Goal: Task Accomplishment & Management: Use online tool/utility

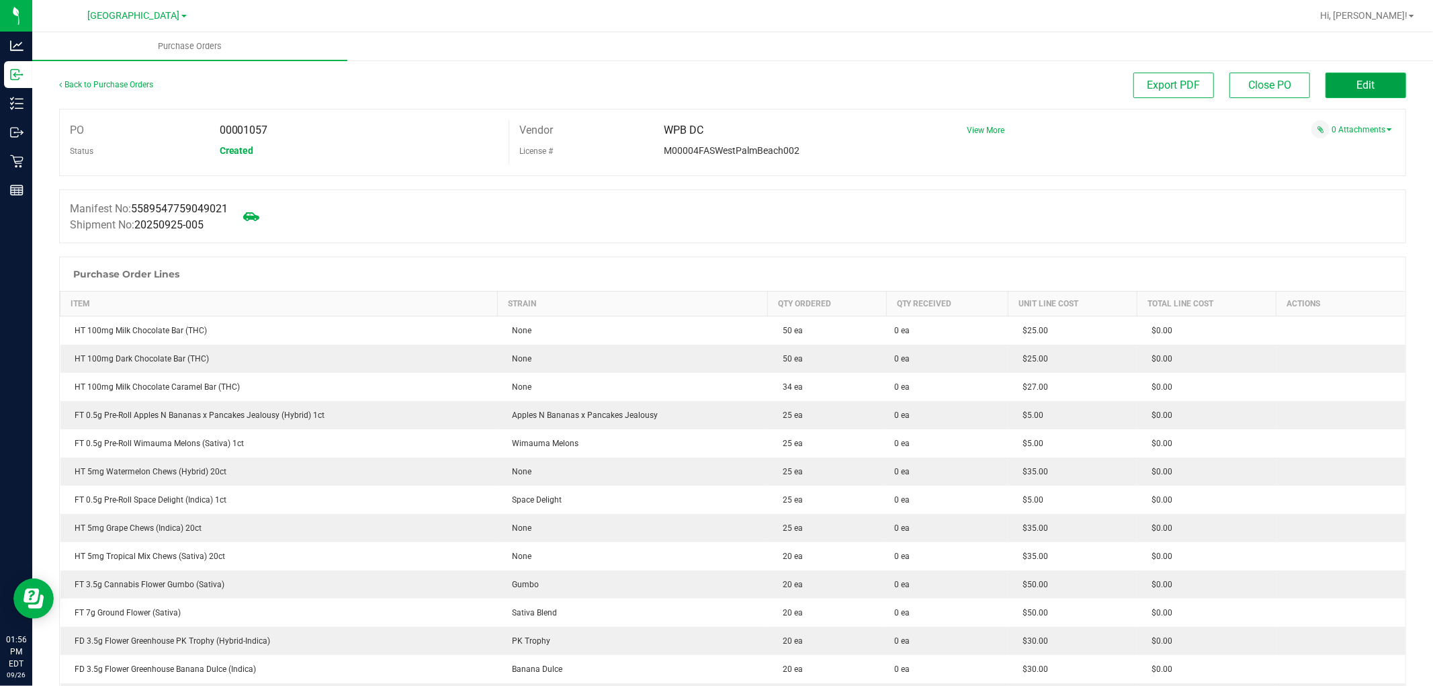
click at [1357, 85] on span "Edit" at bounding box center [1366, 85] width 18 height 13
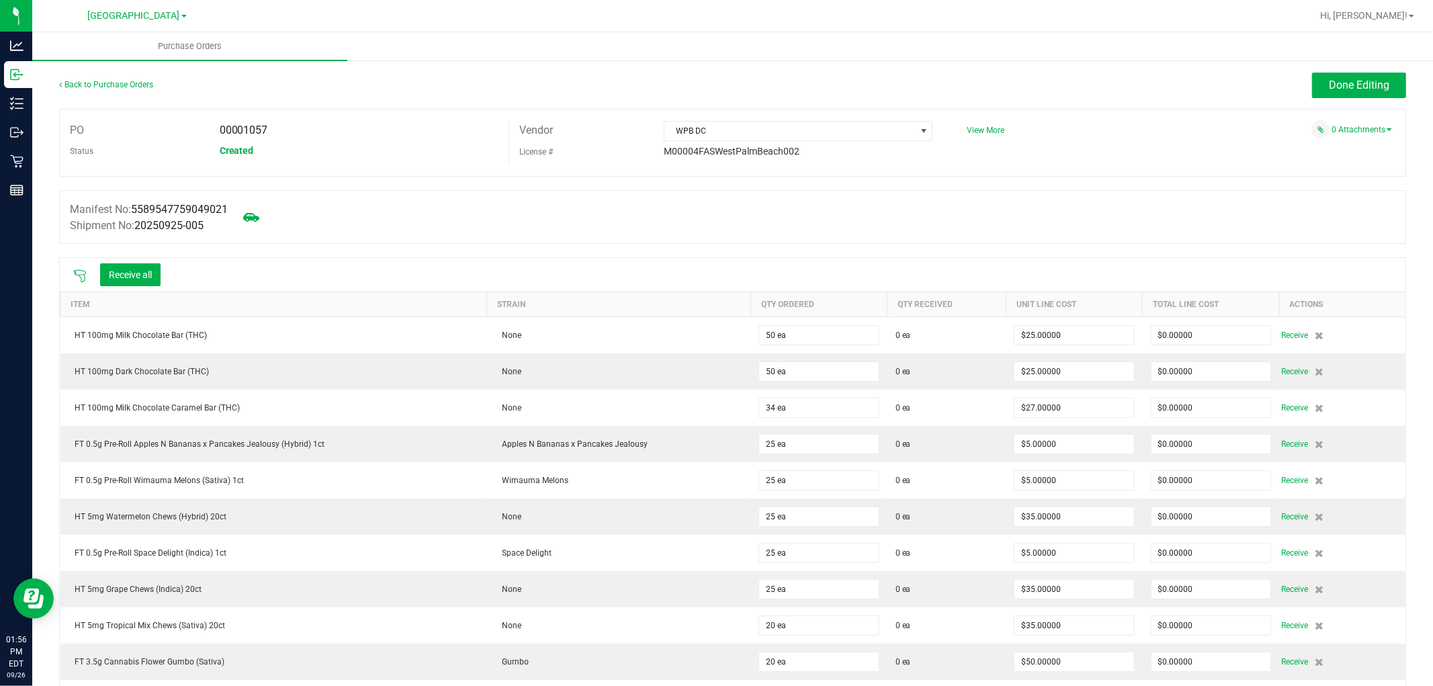
click at [70, 272] on div at bounding box center [80, 274] width 27 height 13
click at [79, 277] on icon at bounding box center [79, 275] width 13 height 13
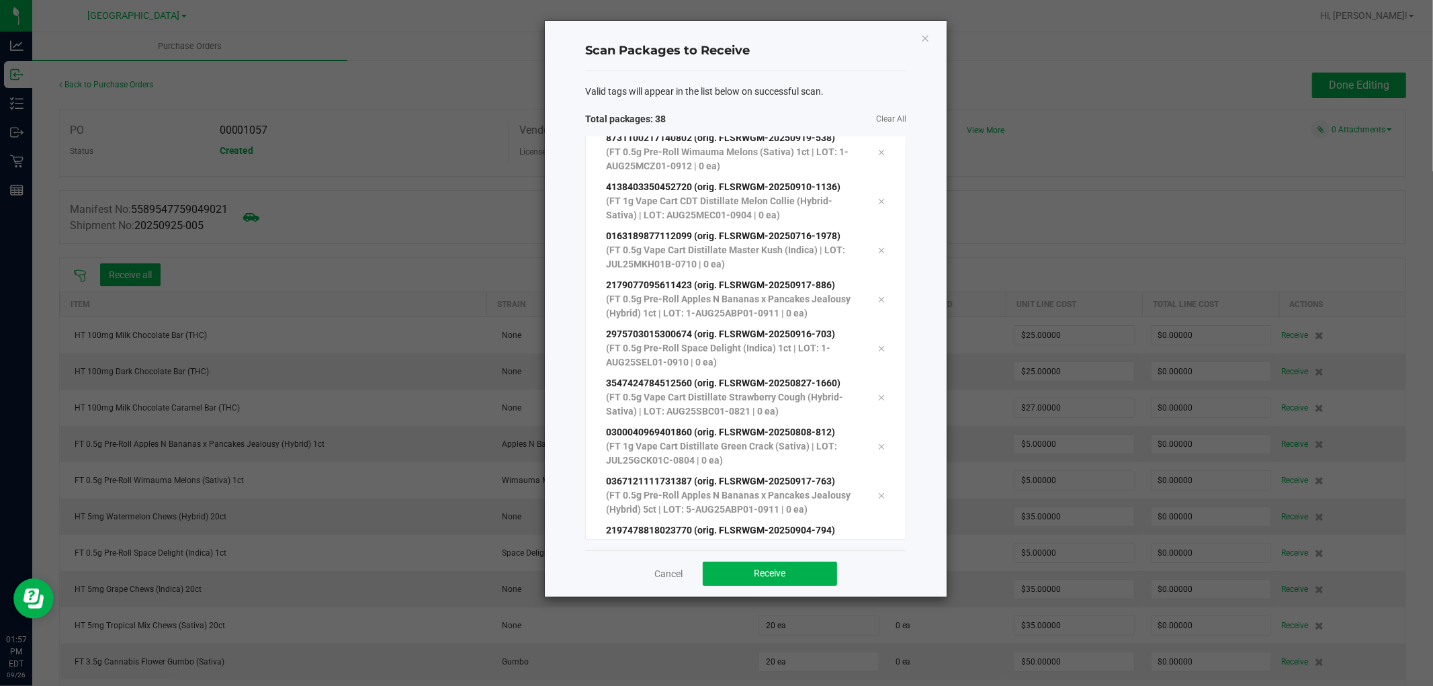
scroll to position [1474, 0]
click at [768, 576] on span "Receive" at bounding box center [770, 573] width 32 height 11
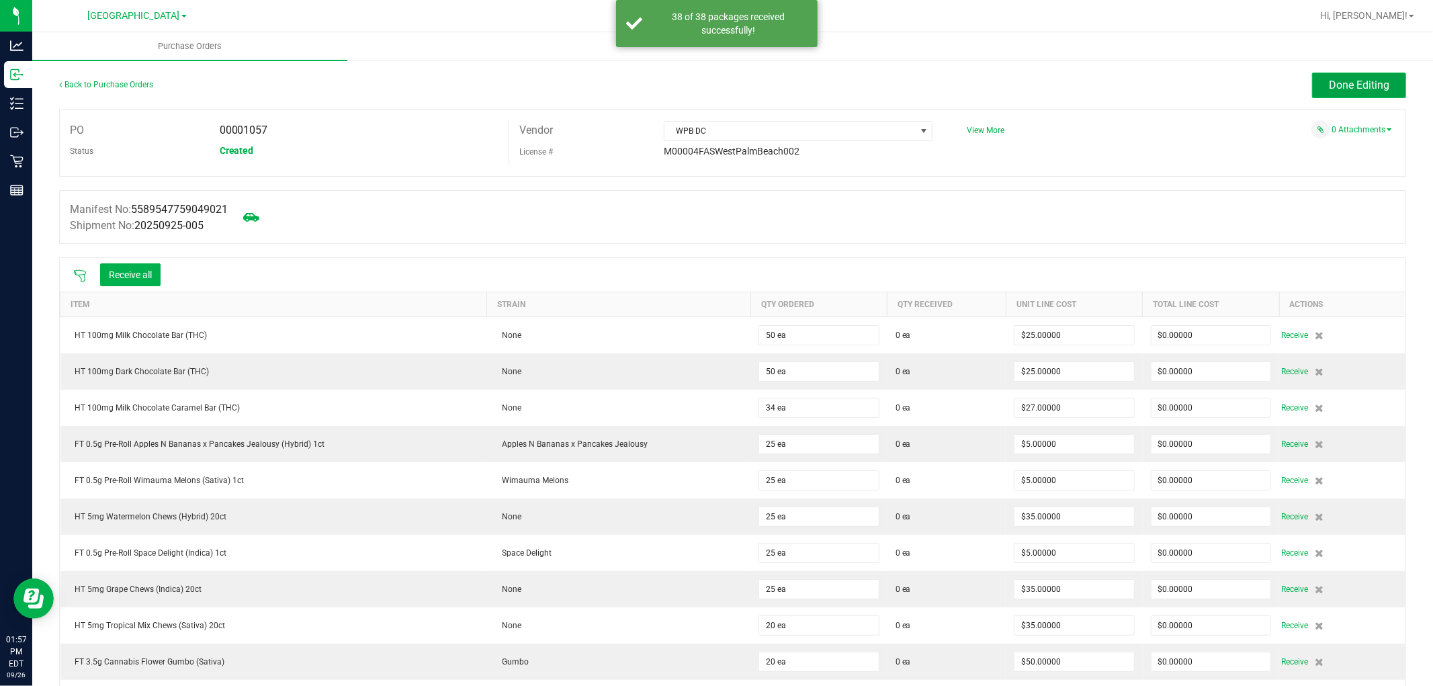
click at [1338, 85] on span "Done Editing" at bounding box center [1359, 85] width 60 height 13
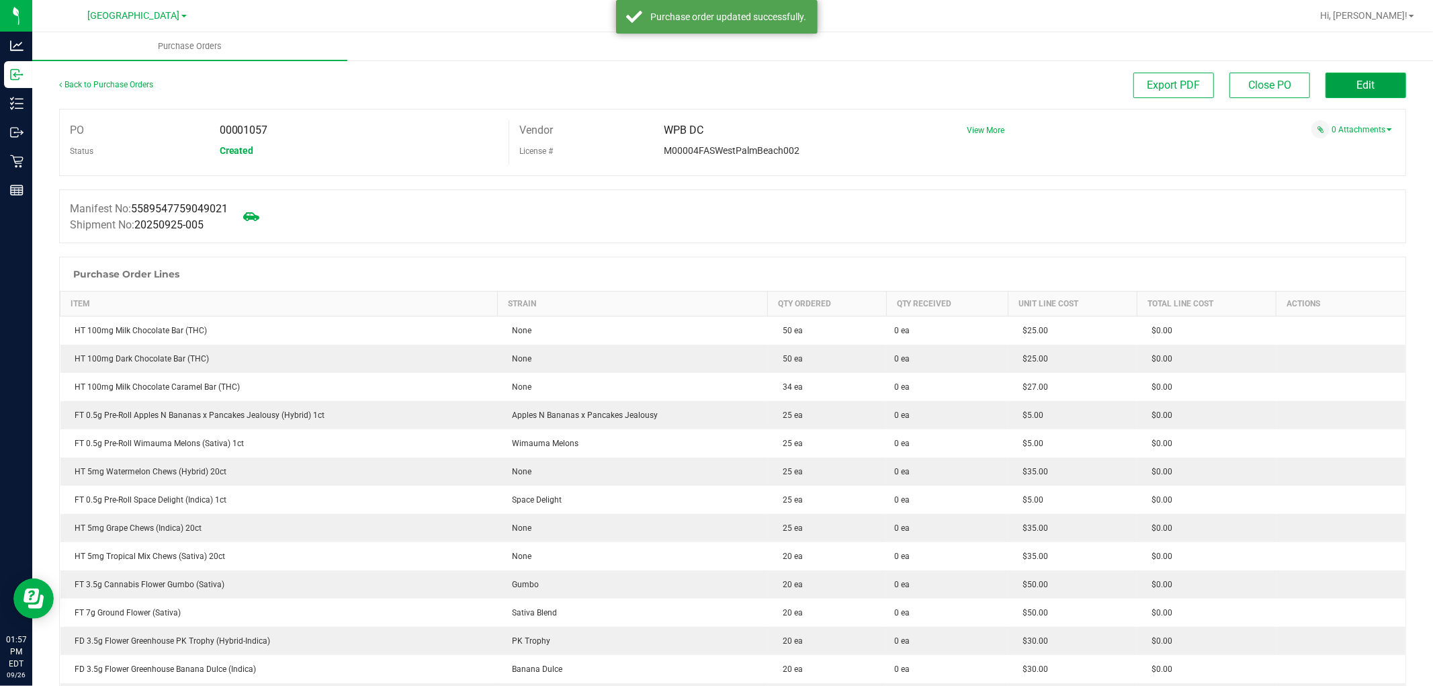
click at [1385, 95] on button "Edit" at bounding box center [1365, 86] width 81 height 26
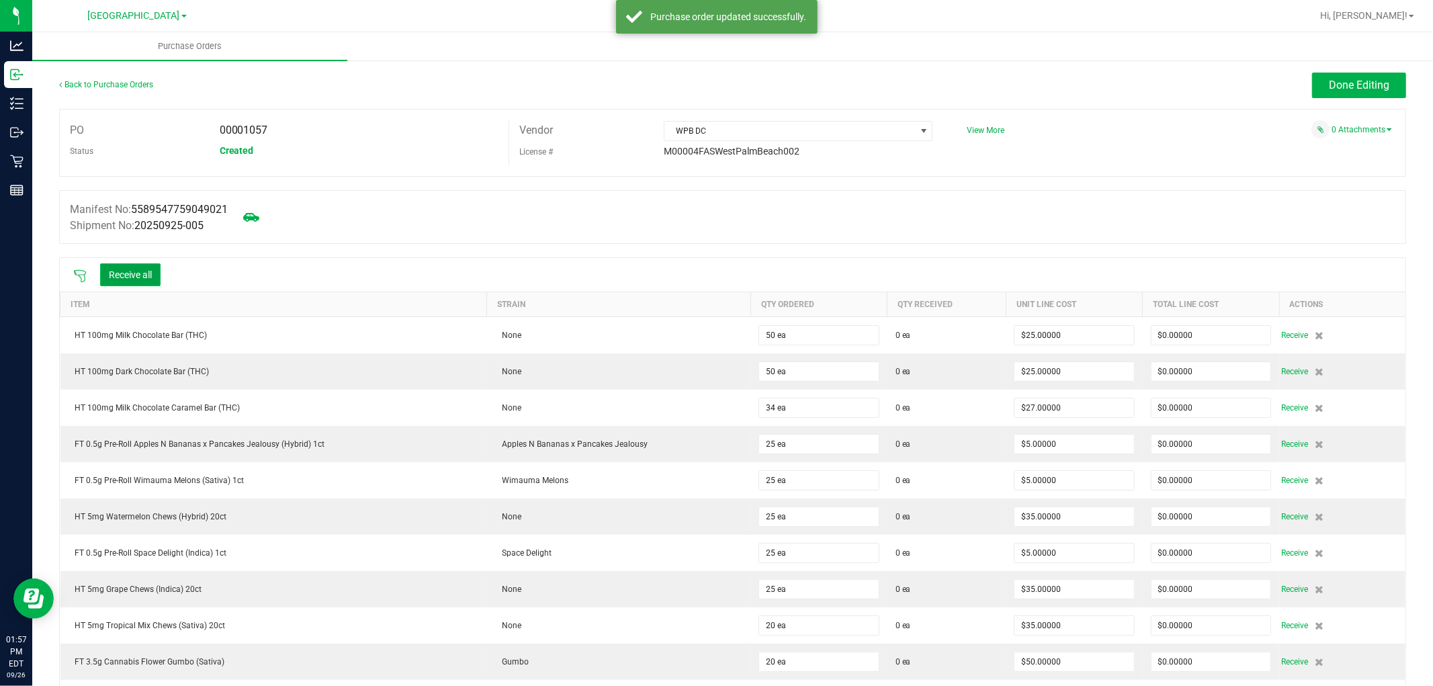
click at [122, 276] on button "Receive all" at bounding box center [130, 274] width 60 height 23
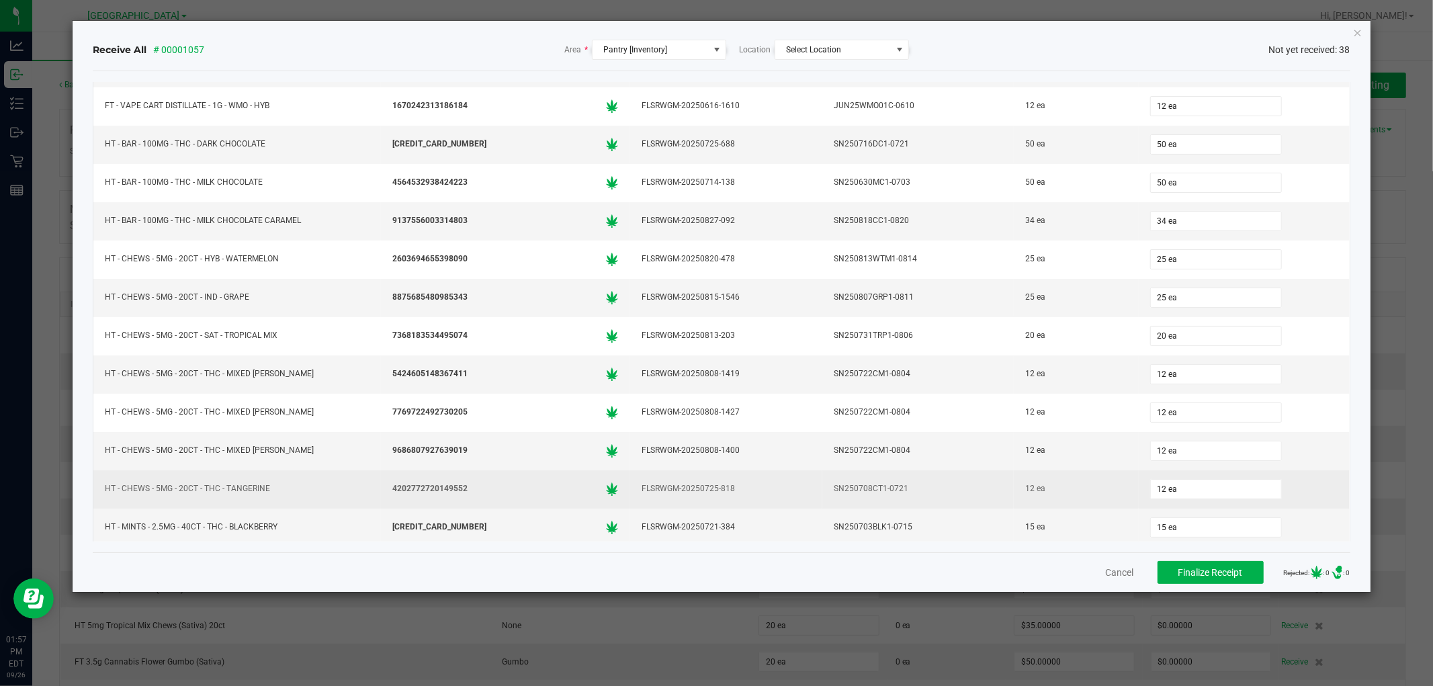
scroll to position [1033, 0]
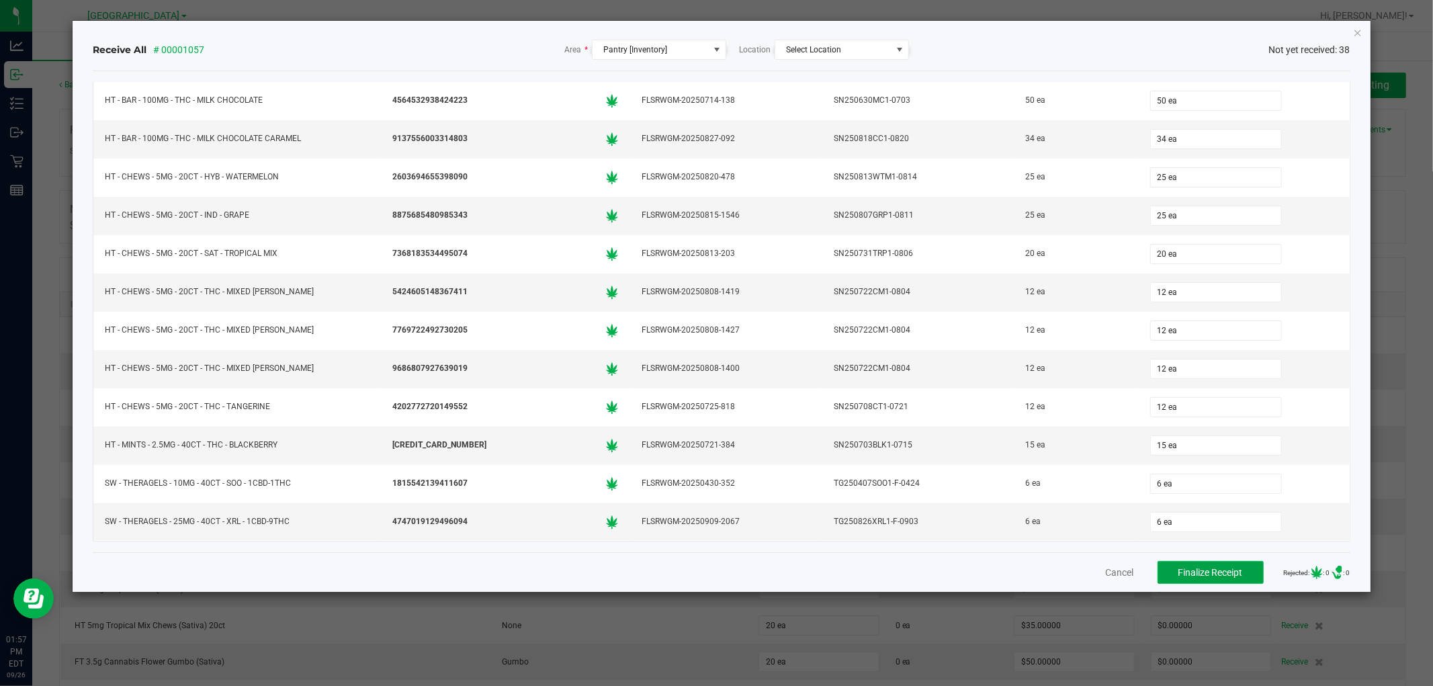
click at [1228, 564] on button "Finalize Receipt" at bounding box center [1211, 572] width 106 height 23
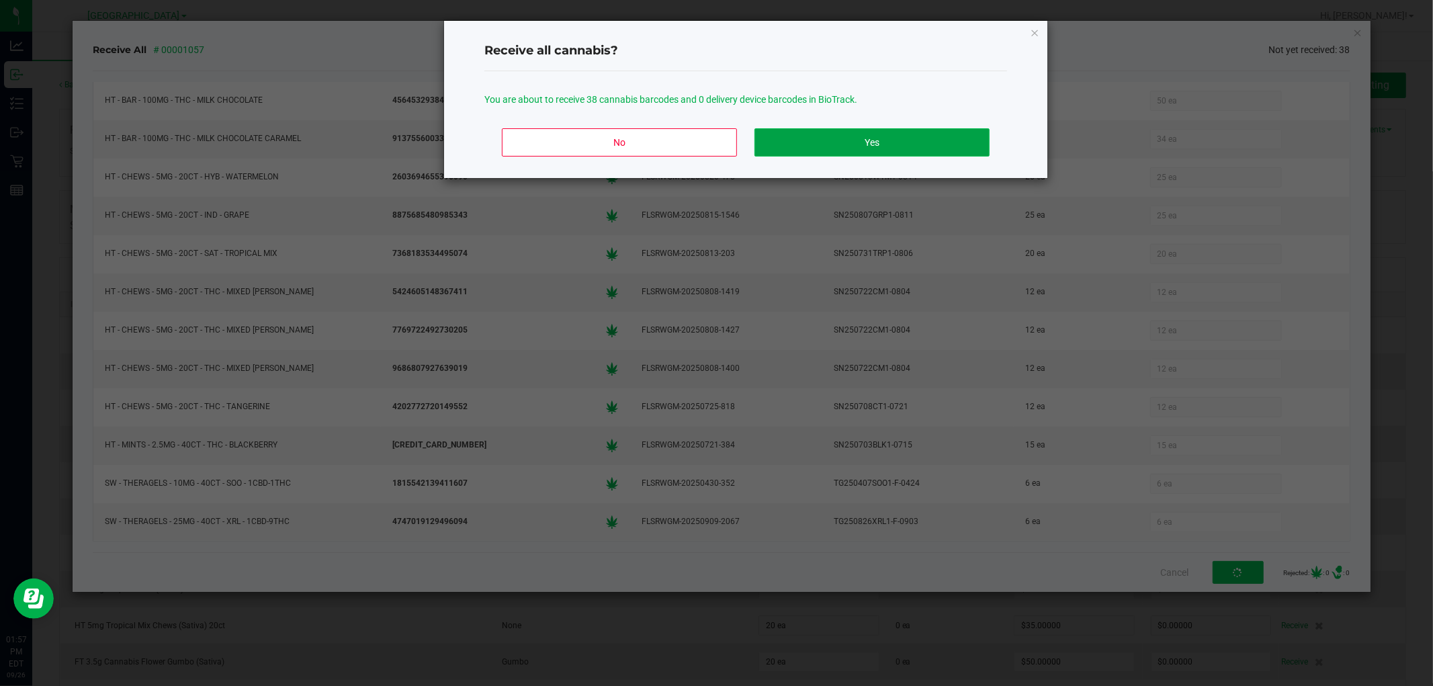
click at [855, 142] on button "Yes" at bounding box center [871, 142] width 235 height 28
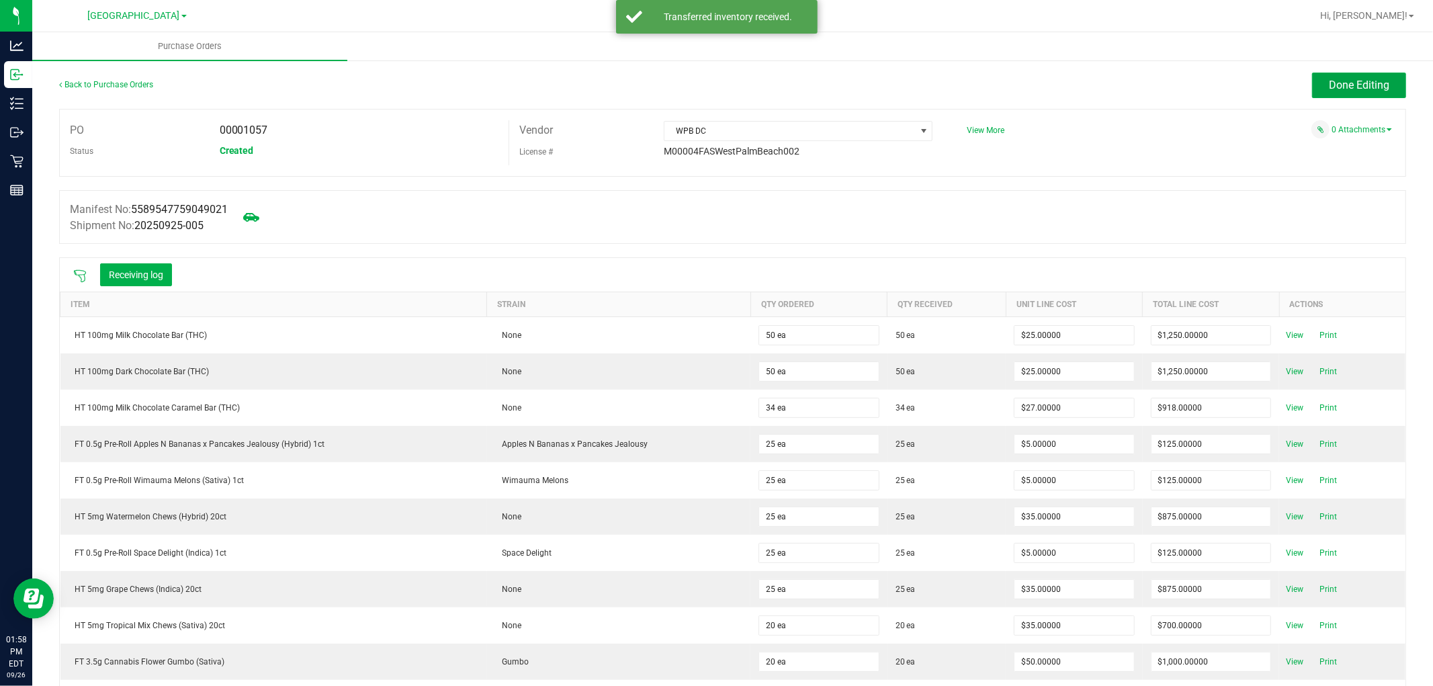
drag, startPoint x: 1350, startPoint y: 81, endPoint x: 1152, endPoint y: 91, distance: 198.4
click at [1342, 84] on span "Done Editing" at bounding box center [1359, 85] width 60 height 13
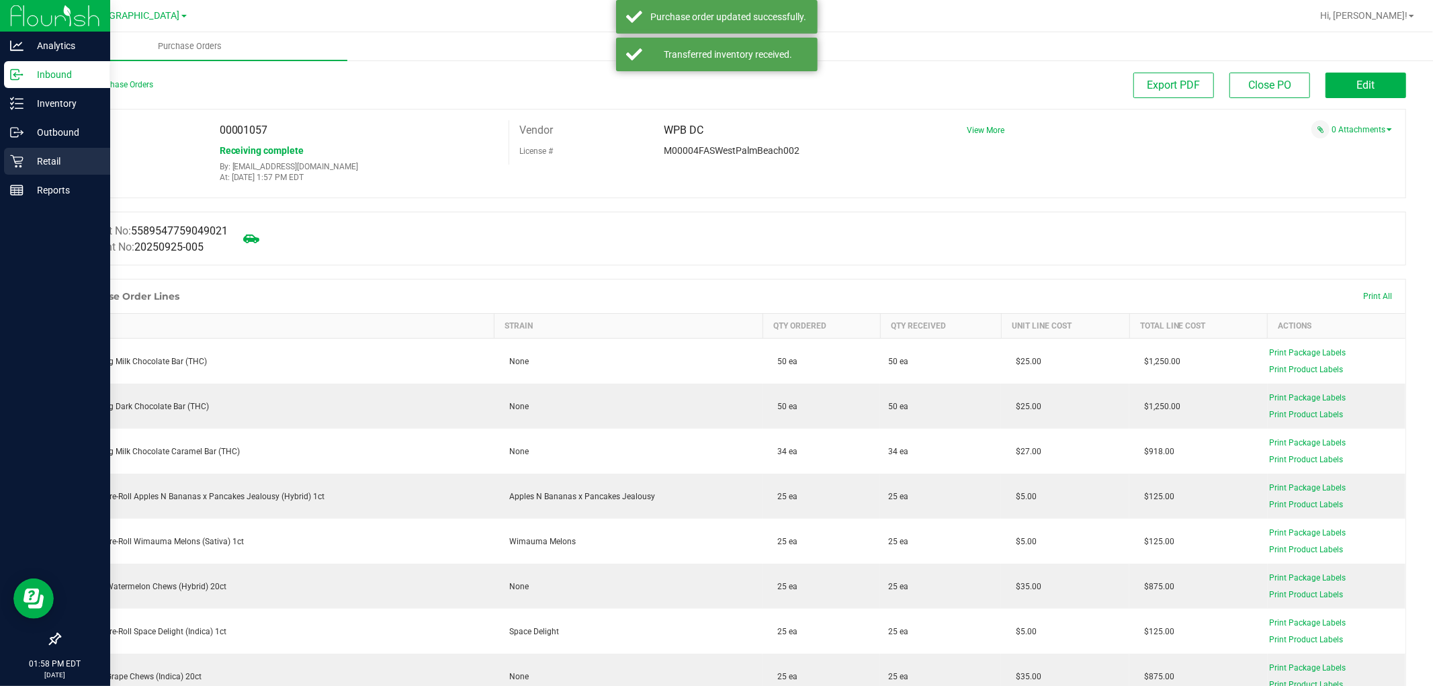
click at [38, 163] on p "Retail" at bounding box center [64, 161] width 81 height 16
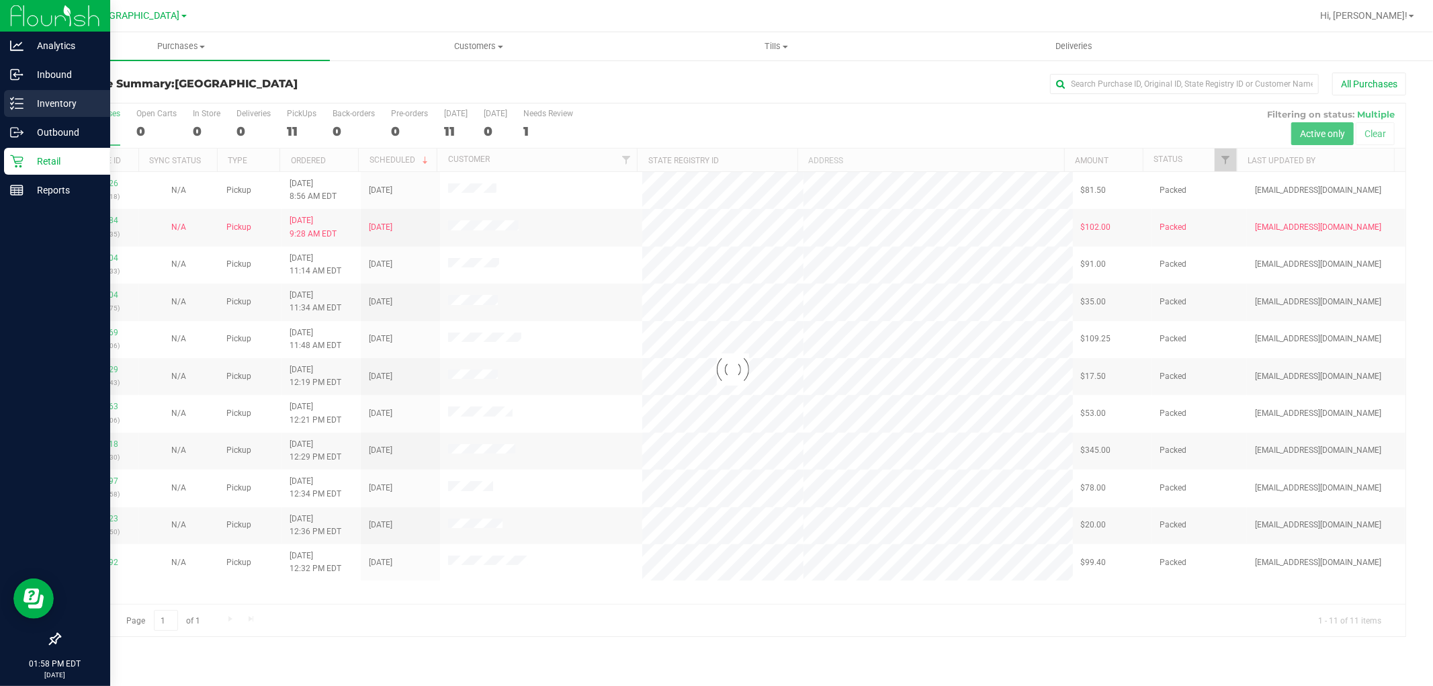
click at [50, 101] on p "Inventory" at bounding box center [64, 103] width 81 height 16
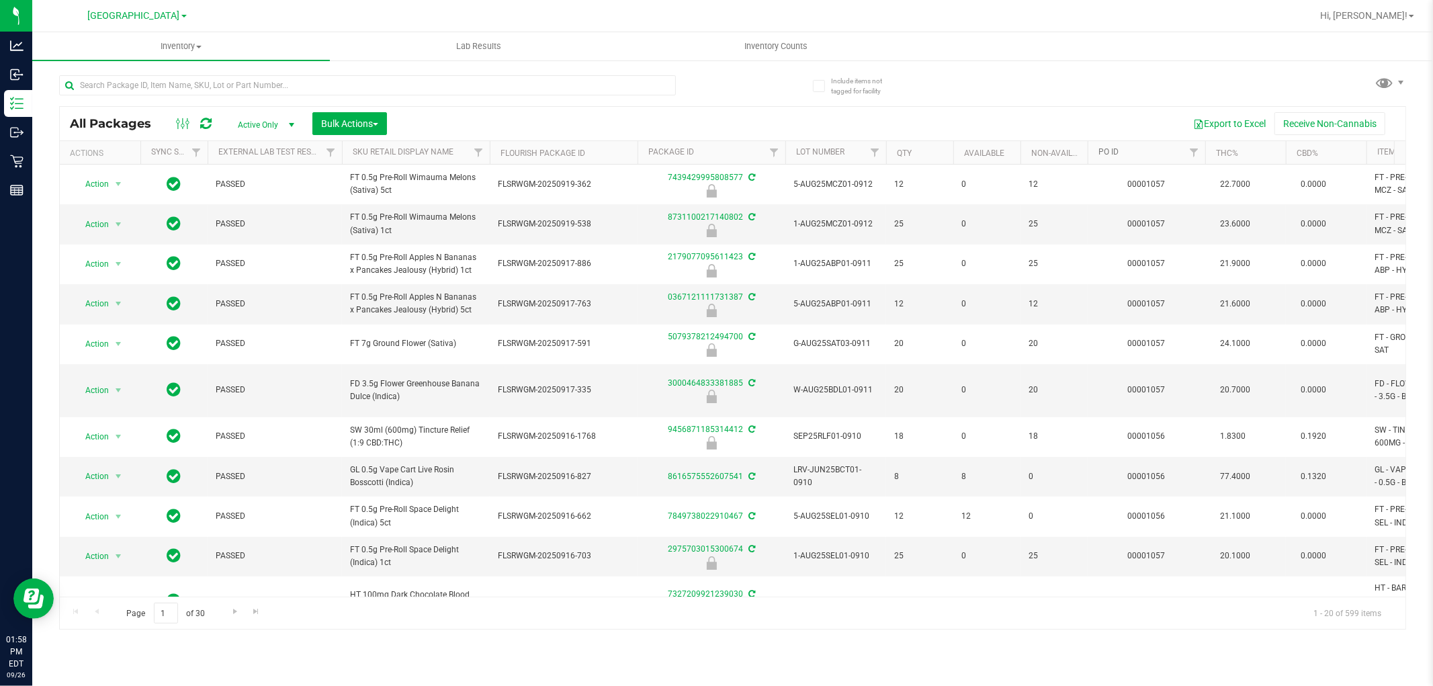
click at [1117, 155] on link "PO ID" at bounding box center [1108, 151] width 20 height 9
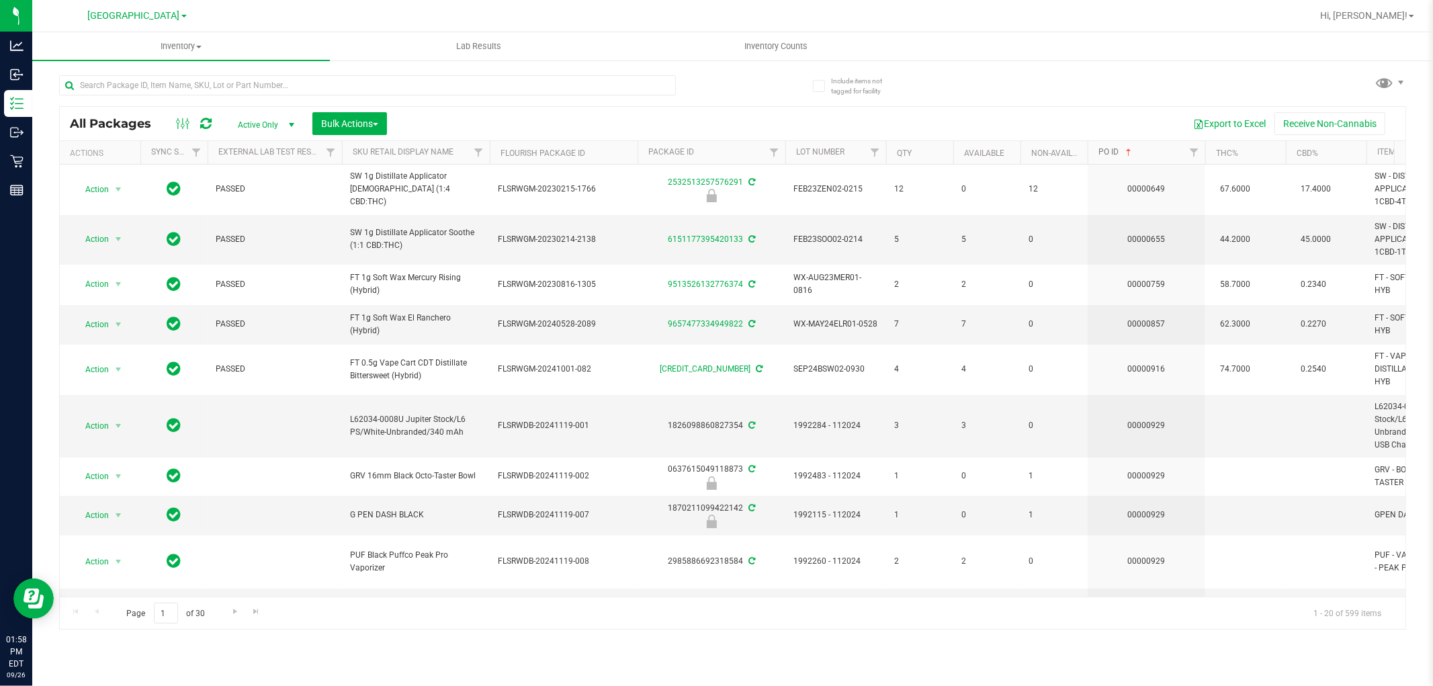
click at [1117, 155] on link "PO ID" at bounding box center [1116, 151] width 36 height 9
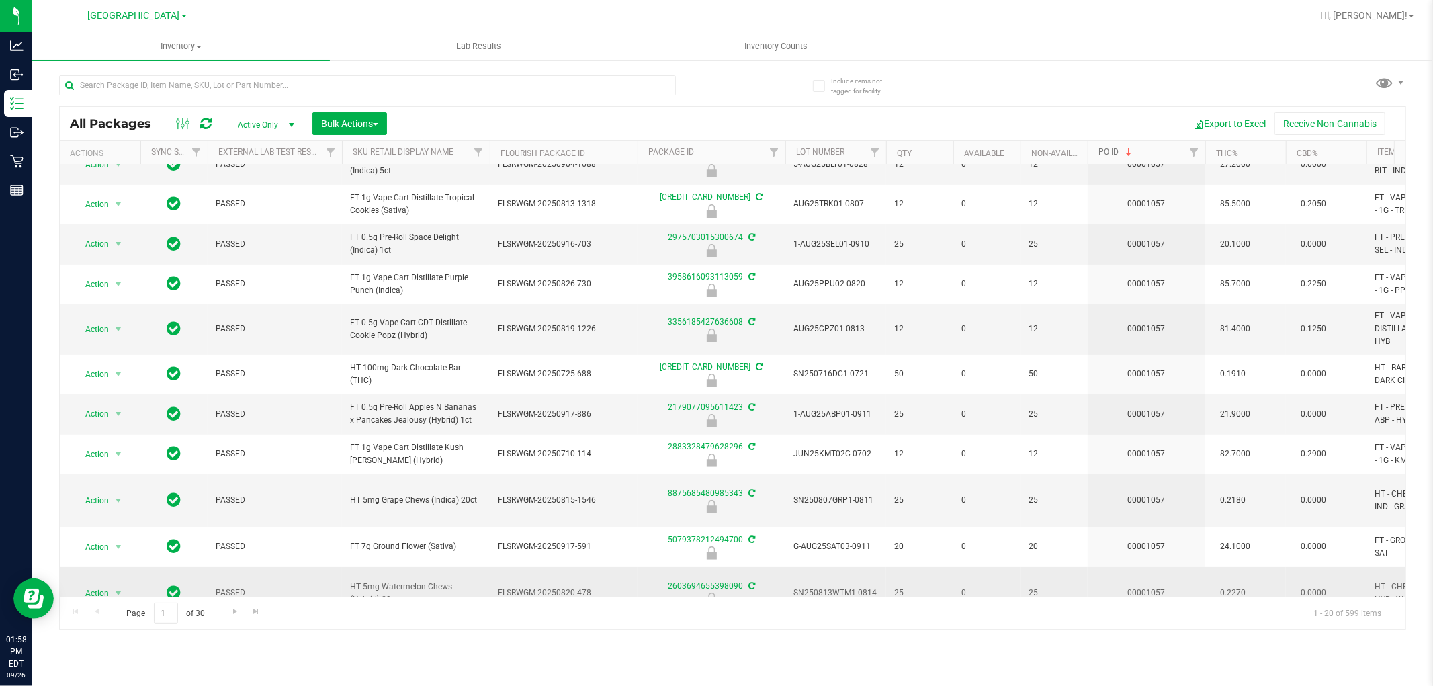
scroll to position [437, 0]
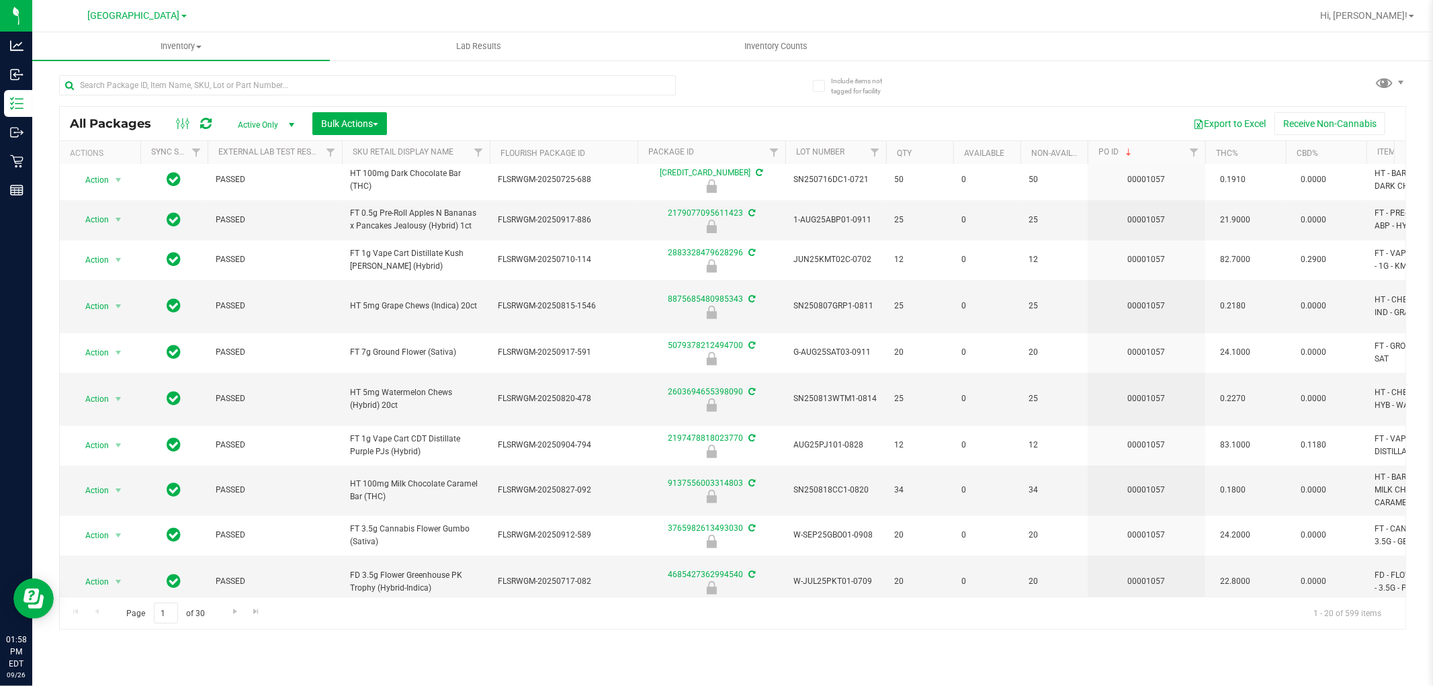
click at [292, 71] on div at bounding box center [396, 84] width 674 height 43
click at [277, 85] on input "text" at bounding box center [367, 85] width 617 height 20
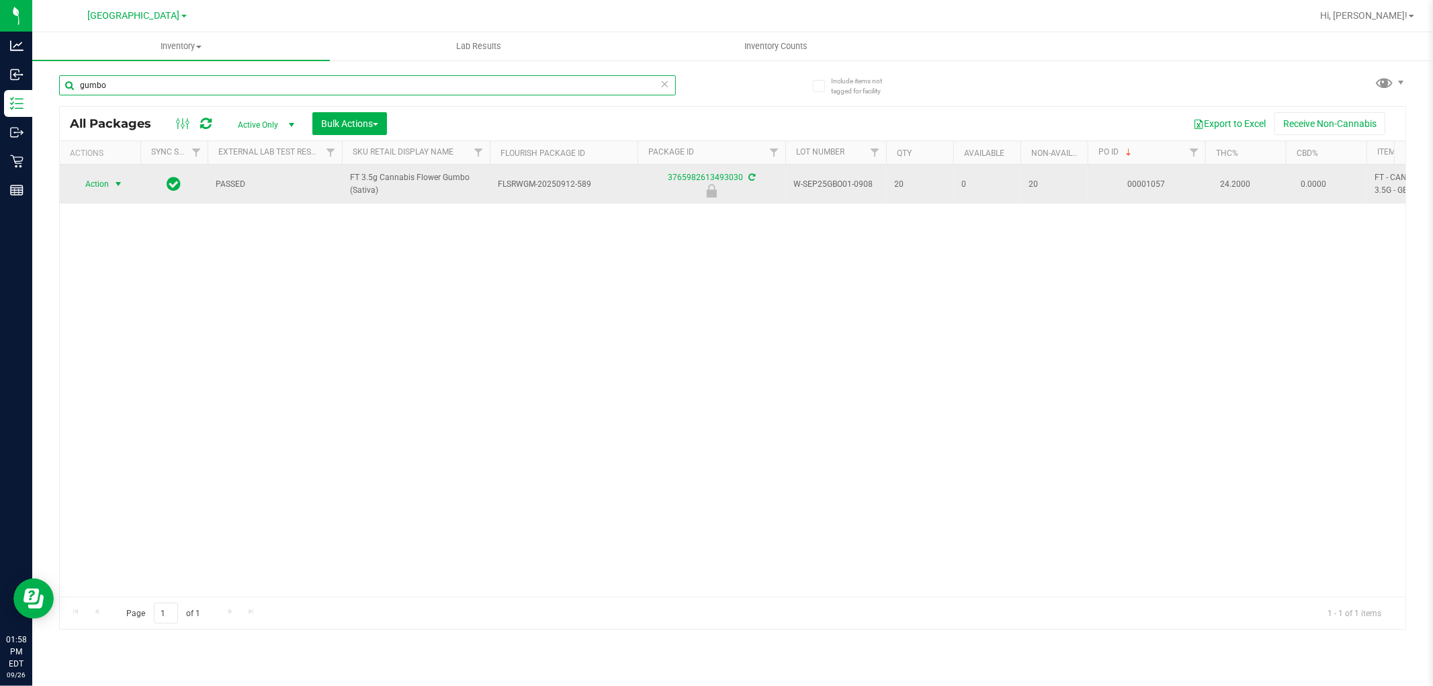
type input "gumbo"
click at [103, 179] on span "Action" at bounding box center [91, 184] width 36 height 19
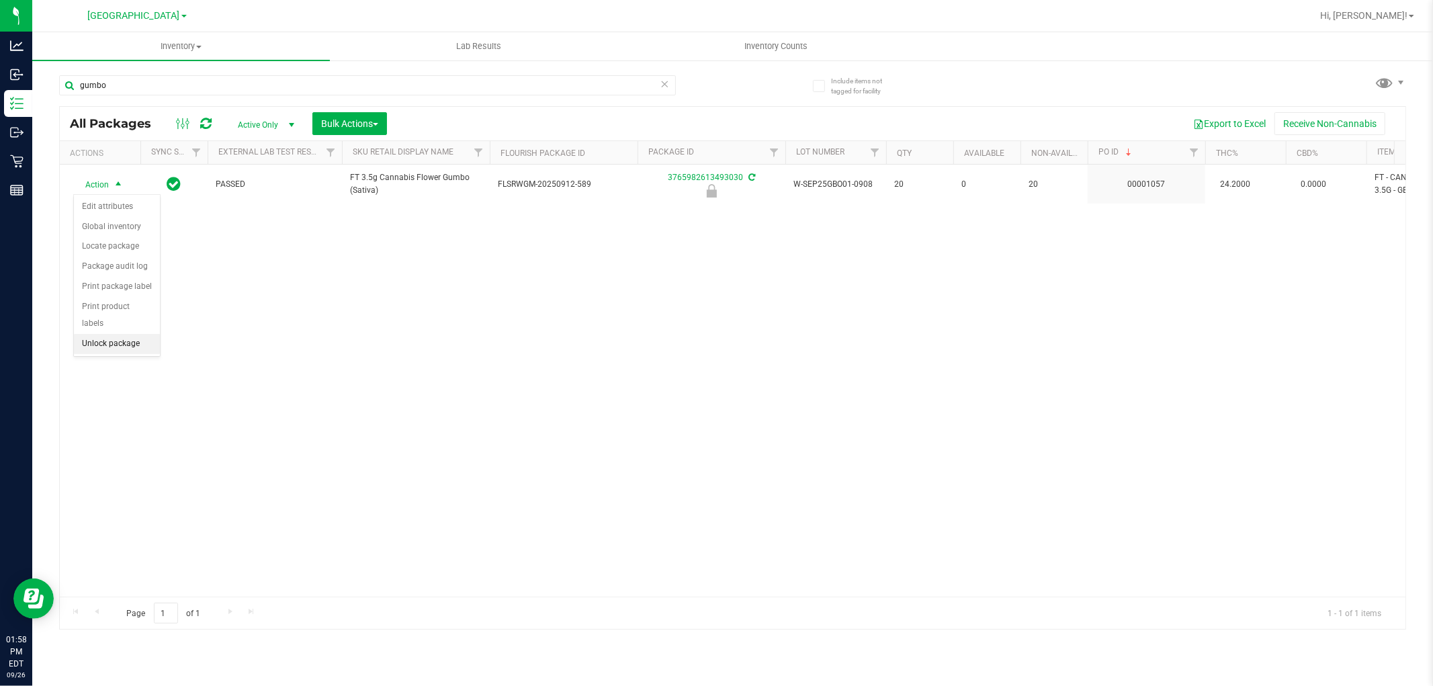
drag, startPoint x: 99, startPoint y: 351, endPoint x: 126, endPoint y: 245, distance: 109.3
click at [99, 351] on li "Unlock package" at bounding box center [117, 344] width 86 height 20
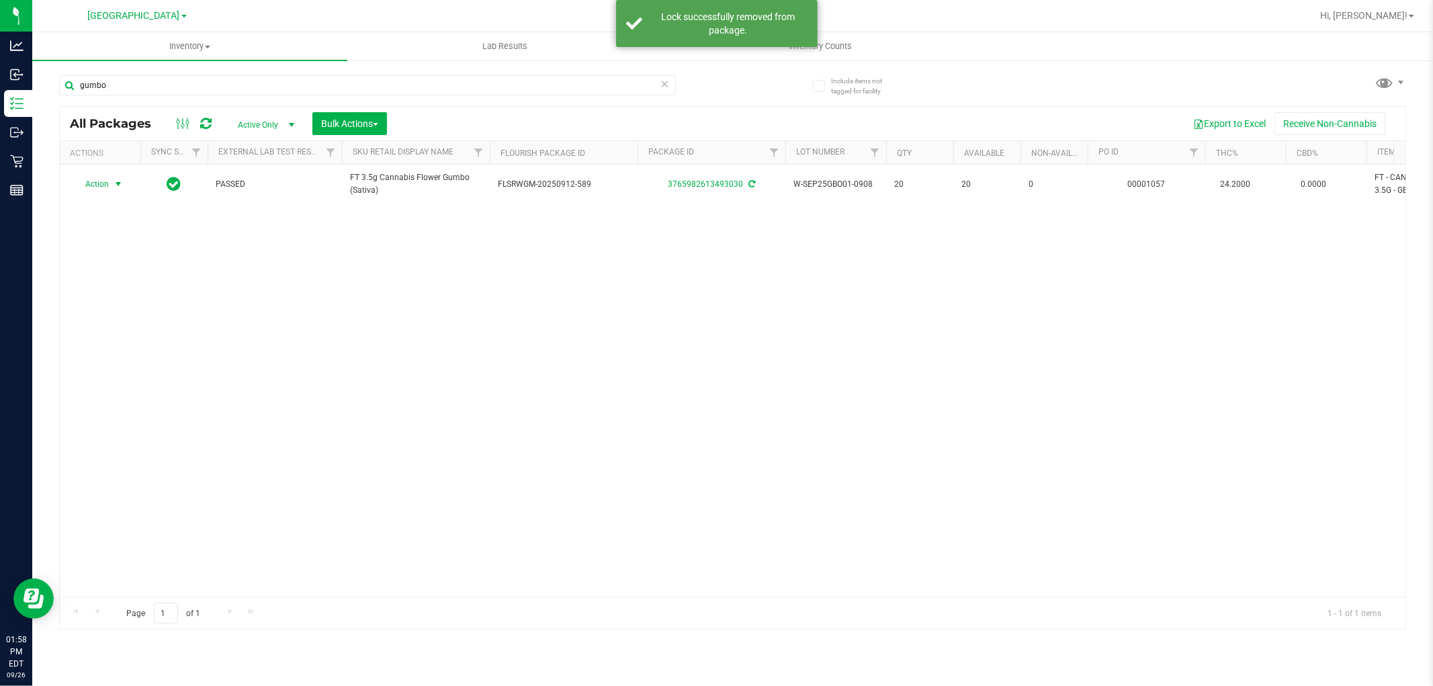
click at [101, 183] on span "Action" at bounding box center [91, 184] width 36 height 19
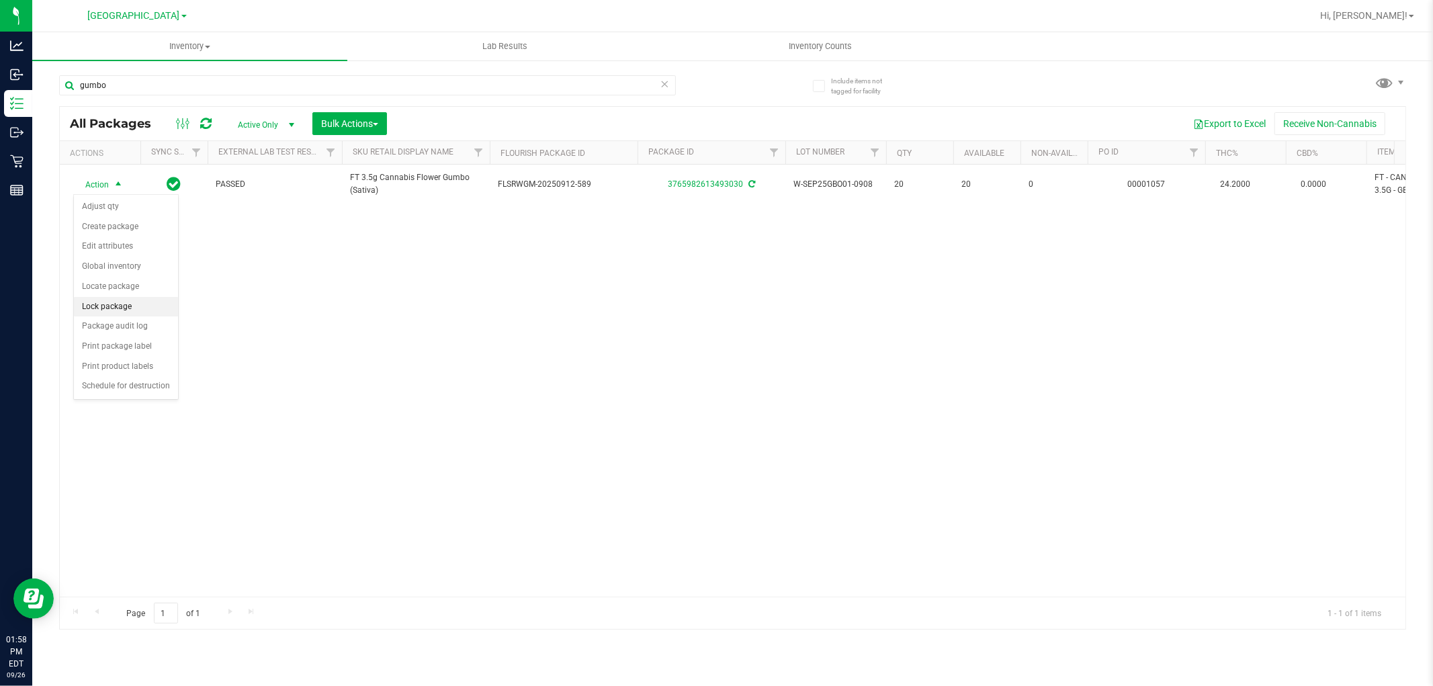
click at [132, 313] on li "Lock package" at bounding box center [126, 307] width 104 height 20
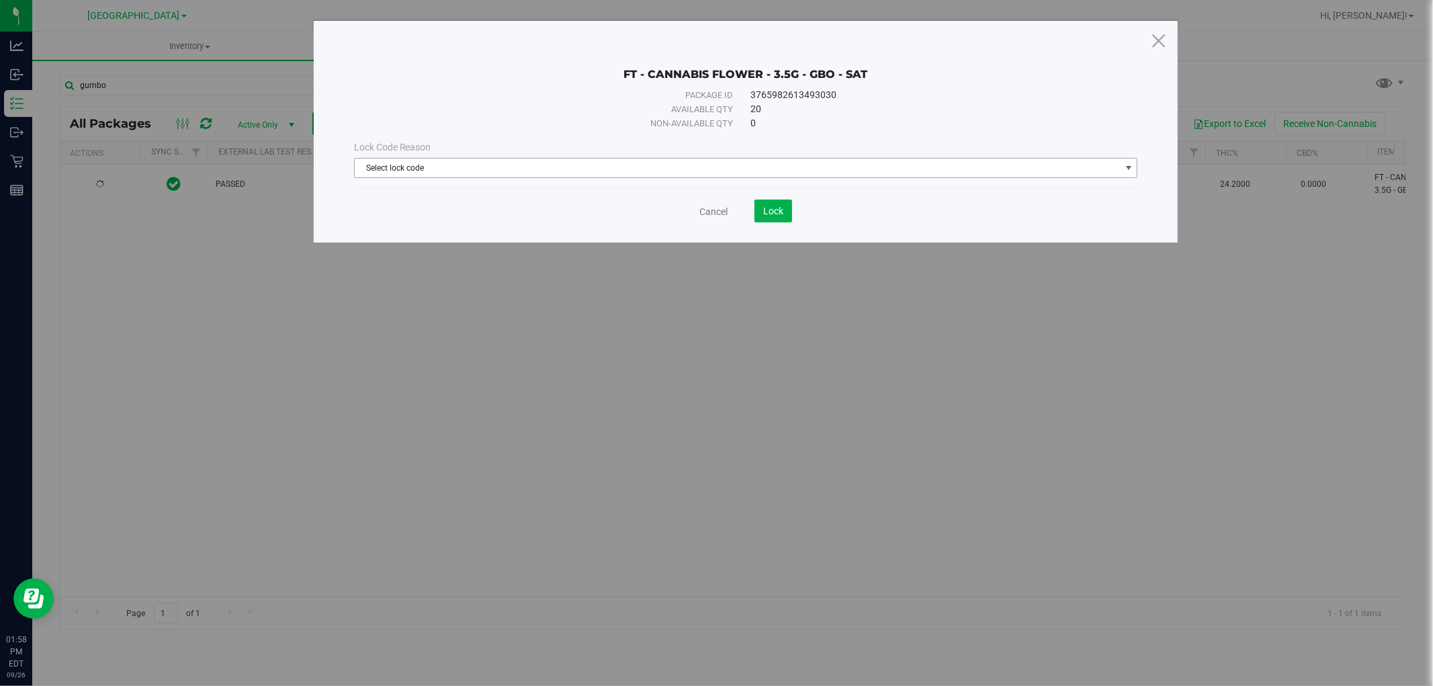
drag, startPoint x: 558, startPoint y: 167, endPoint x: 540, endPoint y: 182, distance: 23.8
click at [559, 169] on span "Select lock code" at bounding box center [738, 168] width 766 height 19
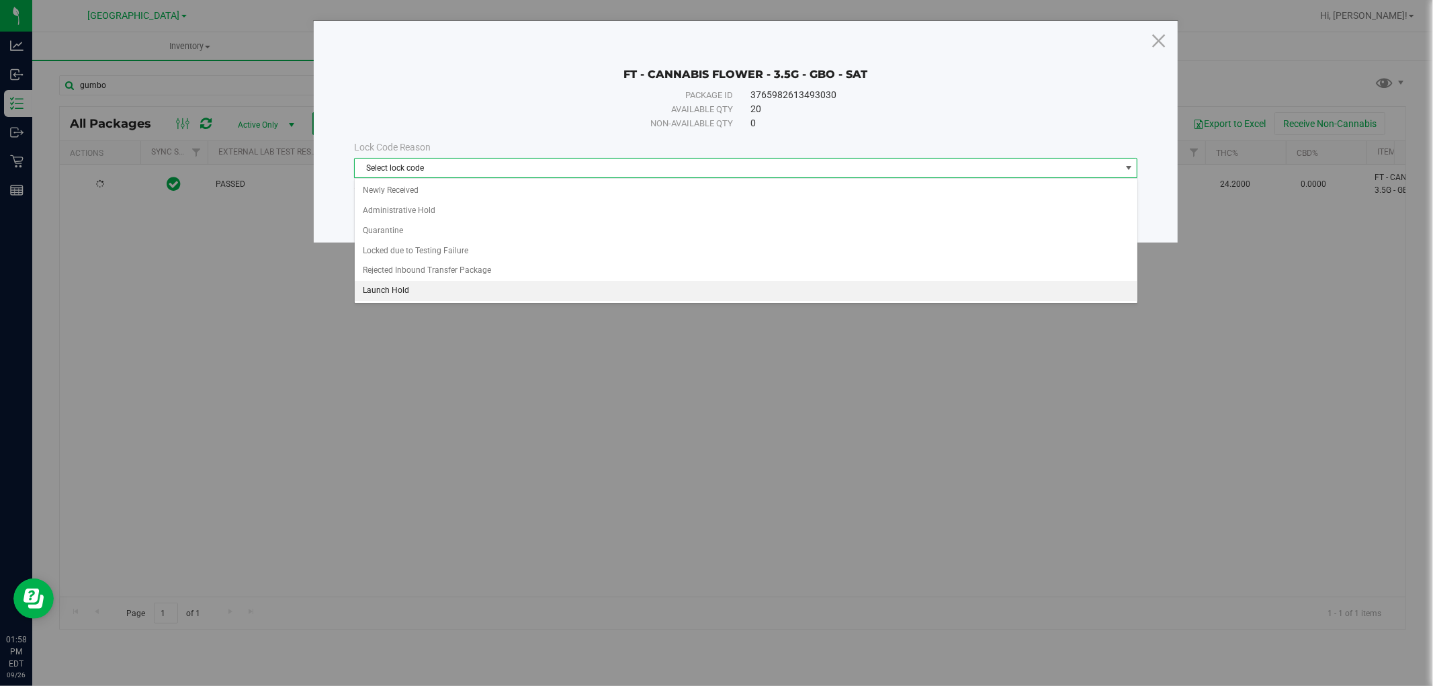
click at [431, 290] on li "Launch Hold" at bounding box center [746, 291] width 783 height 20
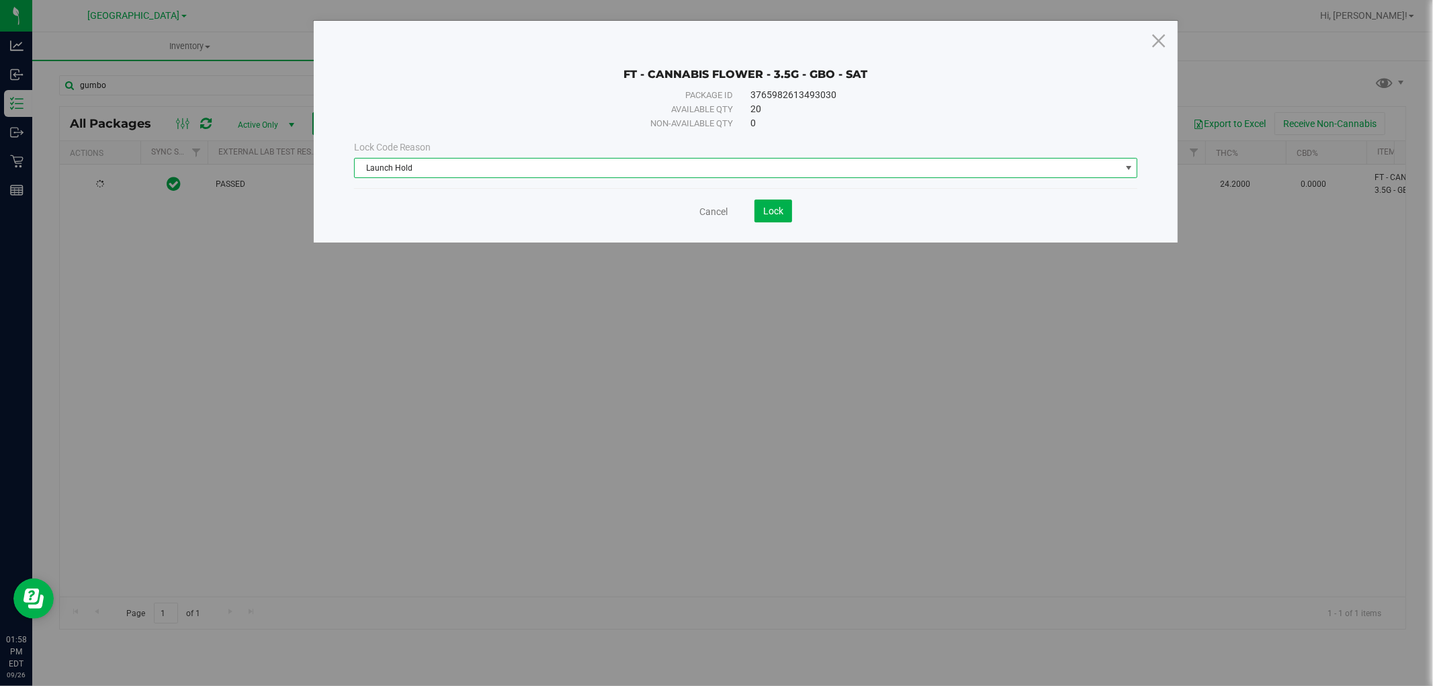
click at [812, 223] on div "FT - CANNABIS FLOWER - 3.5G - GBO - SAT Package ID 3765982613493030 Available q…" at bounding box center [746, 132] width 865 height 222
click at [786, 209] on button "Lock" at bounding box center [773, 211] width 38 height 23
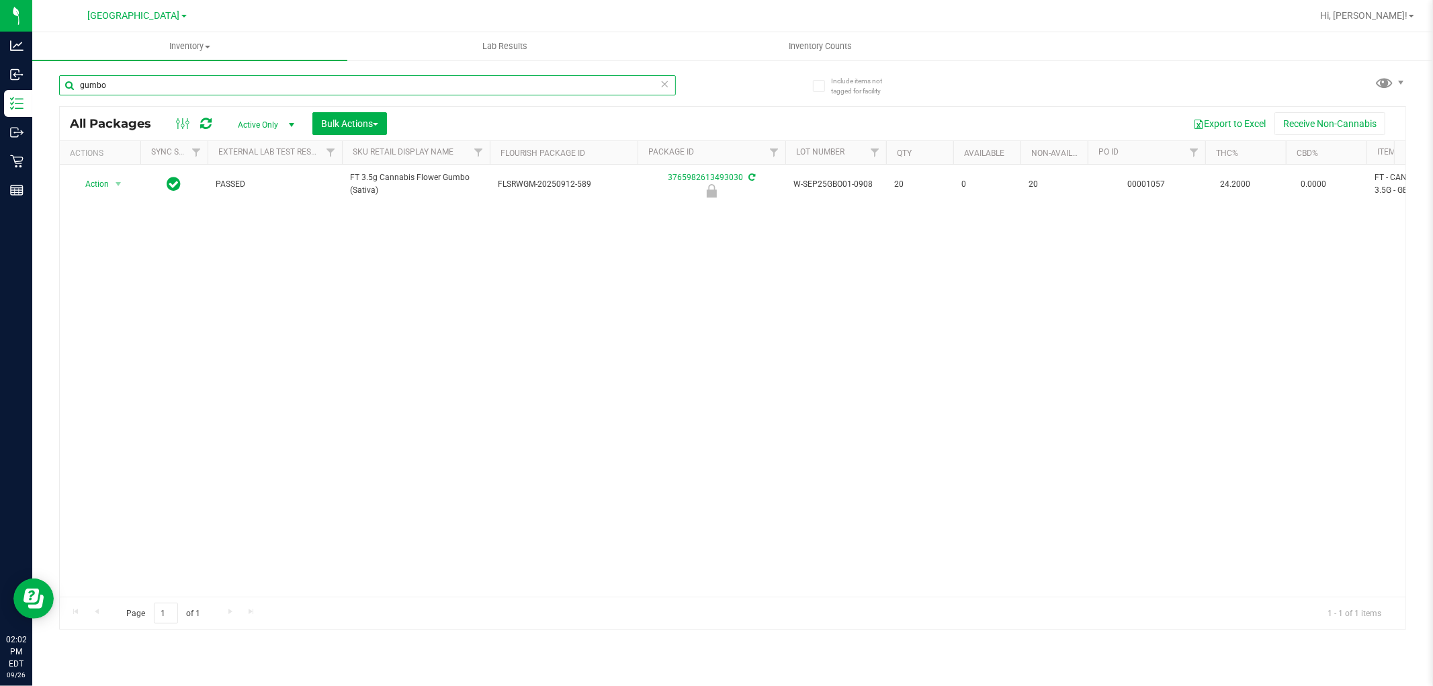
click at [337, 86] on input "gumbo" at bounding box center [367, 85] width 617 height 20
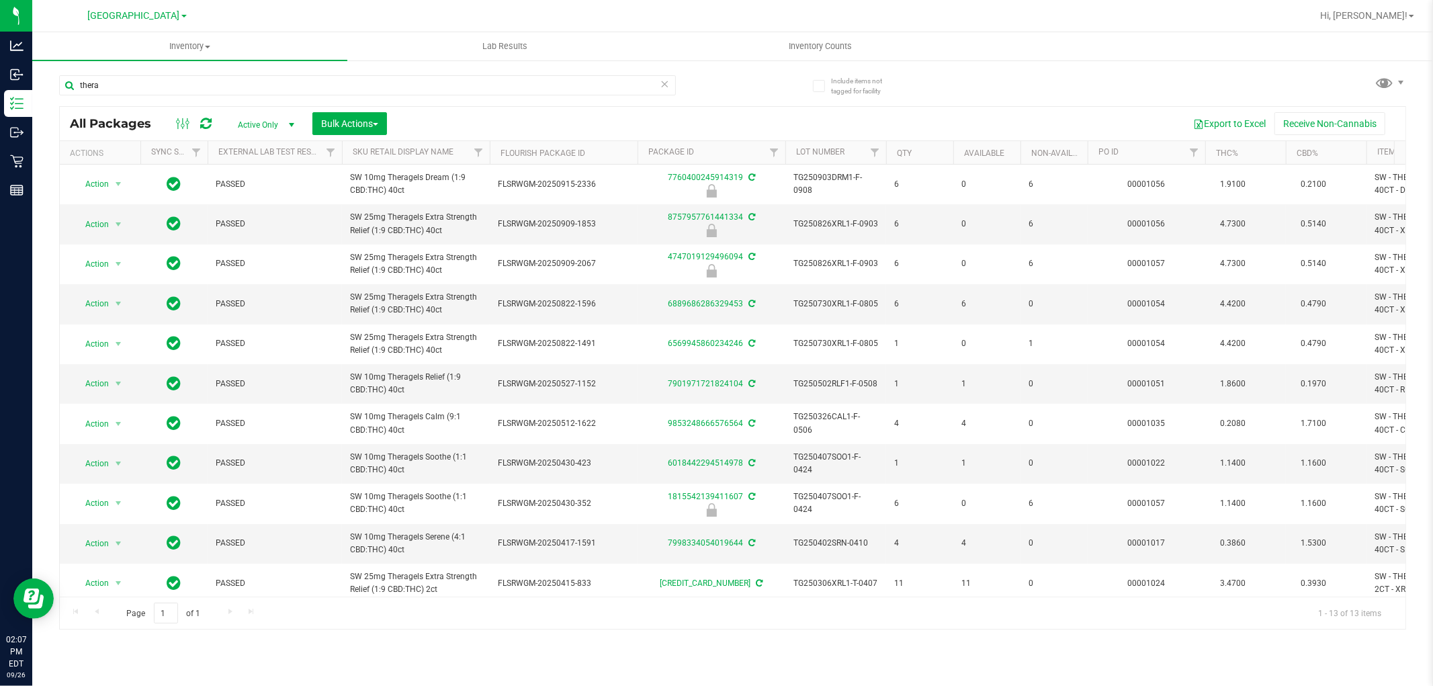
click at [464, 157] on th "Sku Retail Display Name" at bounding box center [416, 153] width 148 height 24
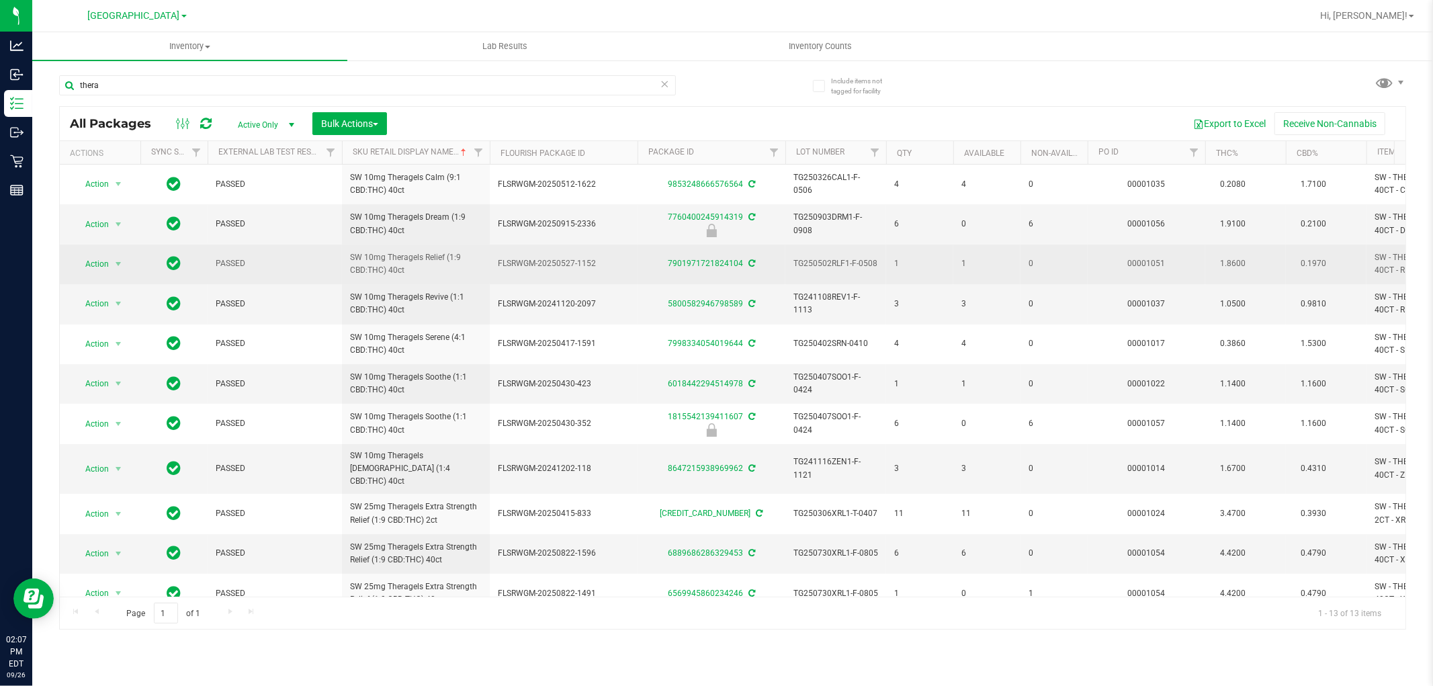
scroll to position [75, 0]
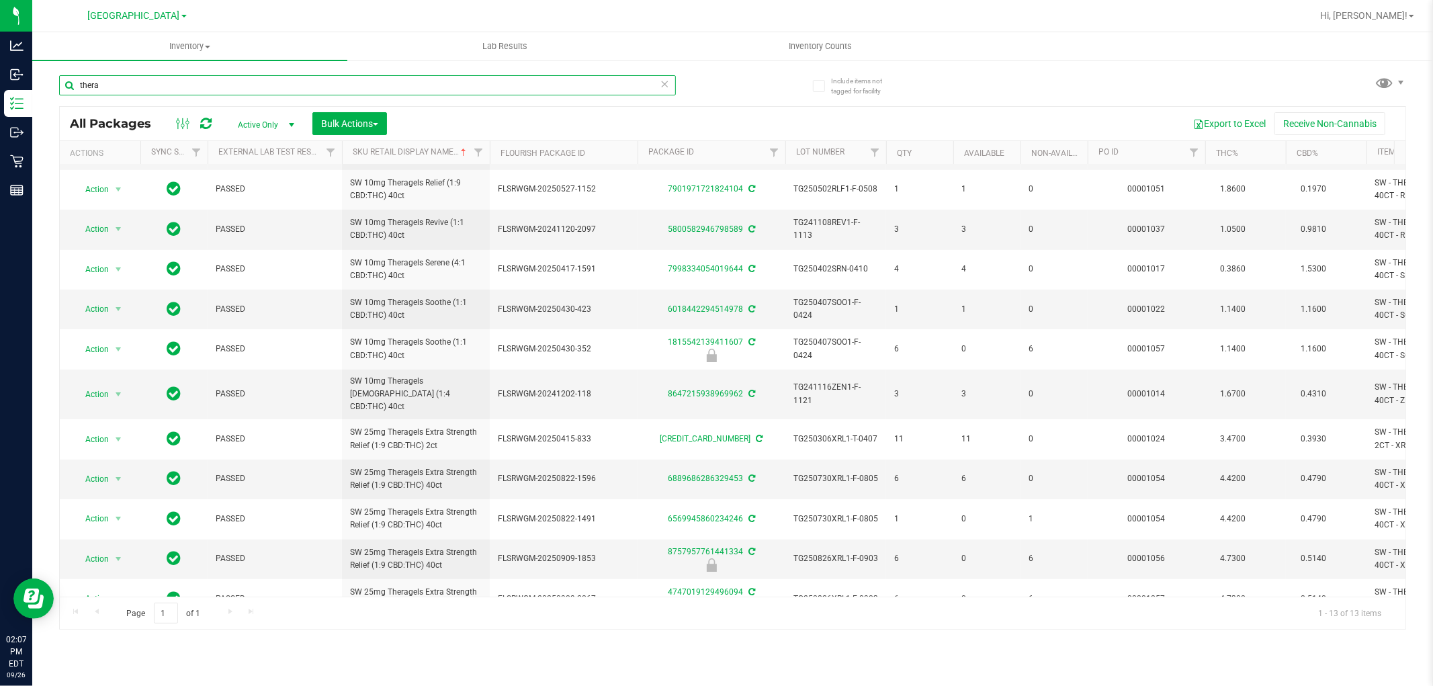
click at [272, 78] on input "thera" at bounding box center [367, 85] width 617 height 20
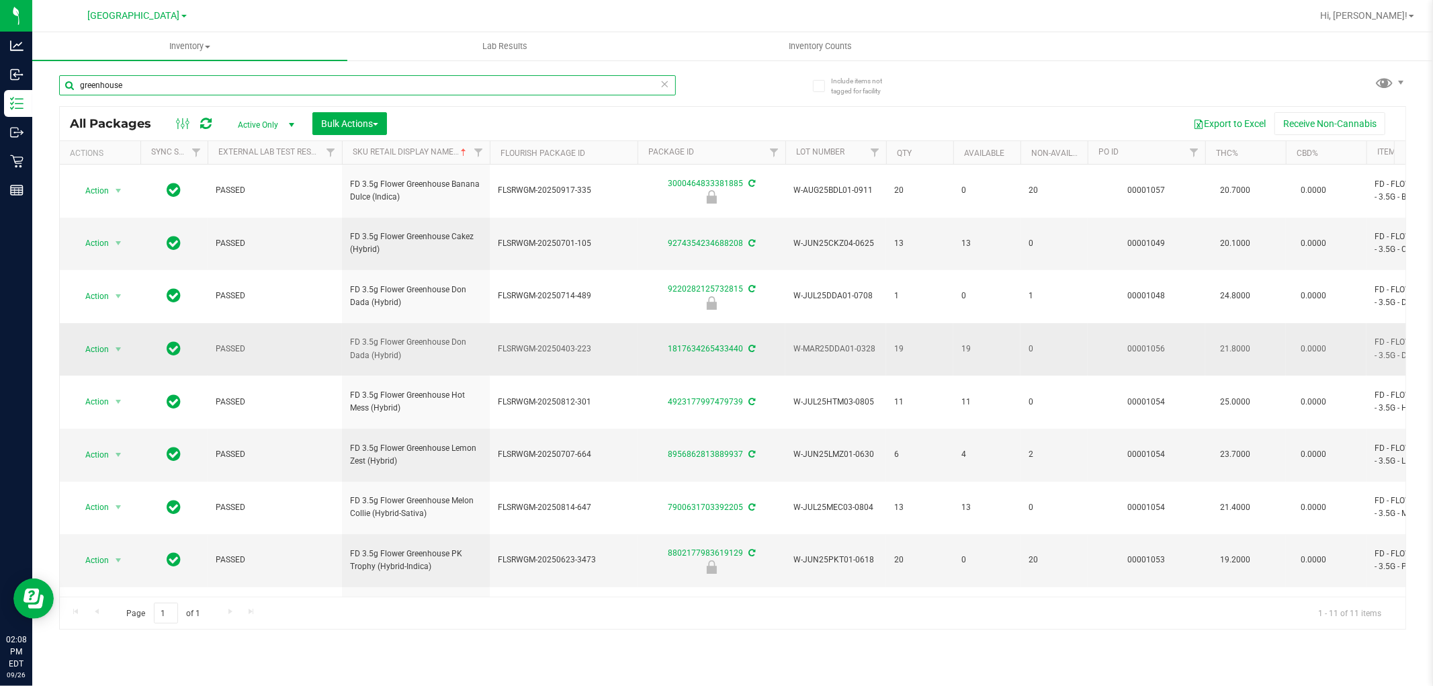
scroll to position [17, 0]
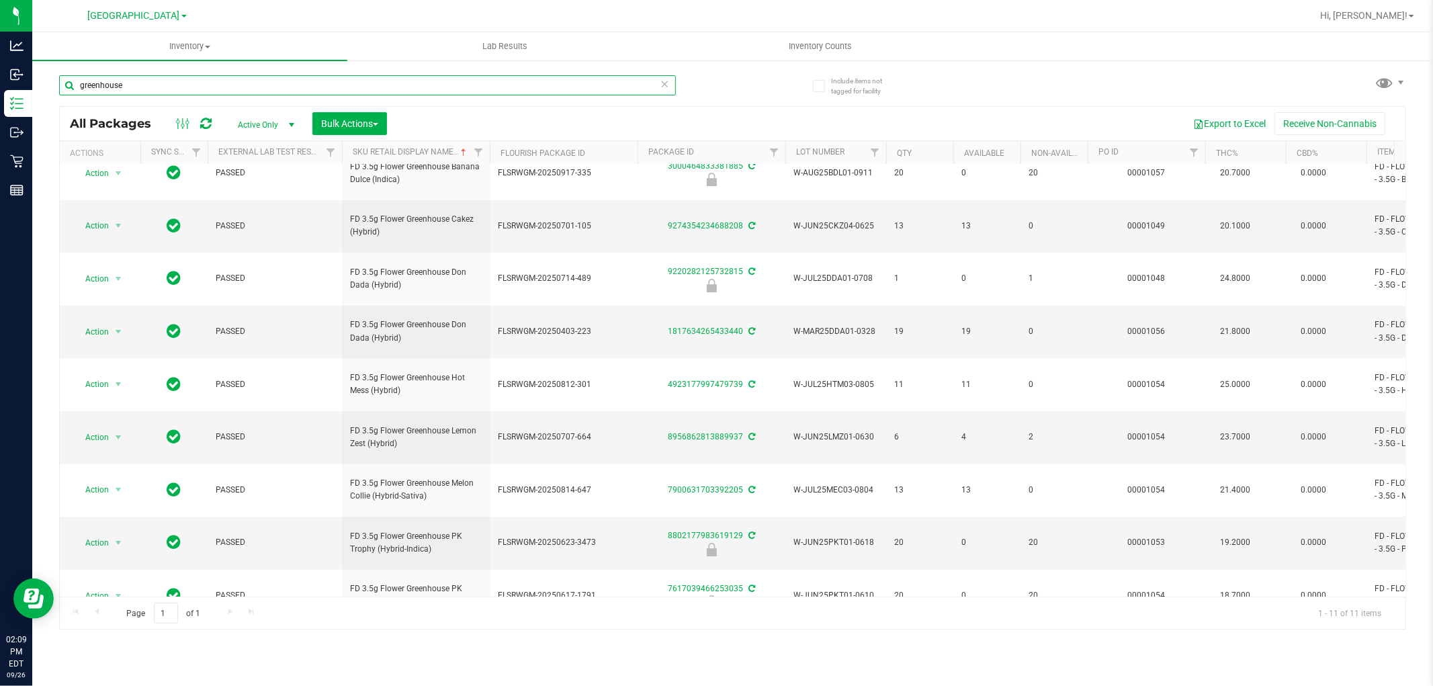
click at [457, 79] on input "greenhouse" at bounding box center [367, 85] width 617 height 20
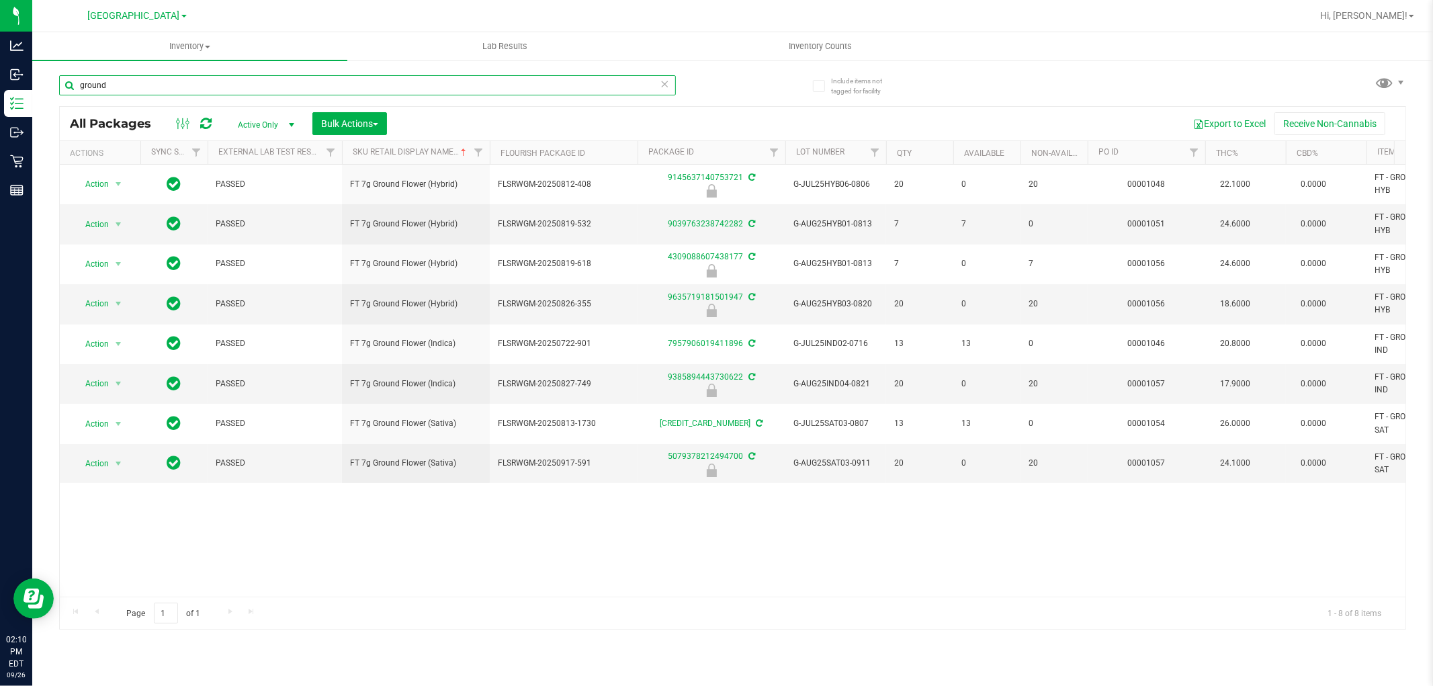
click at [220, 95] on input "ground" at bounding box center [367, 85] width 617 height 20
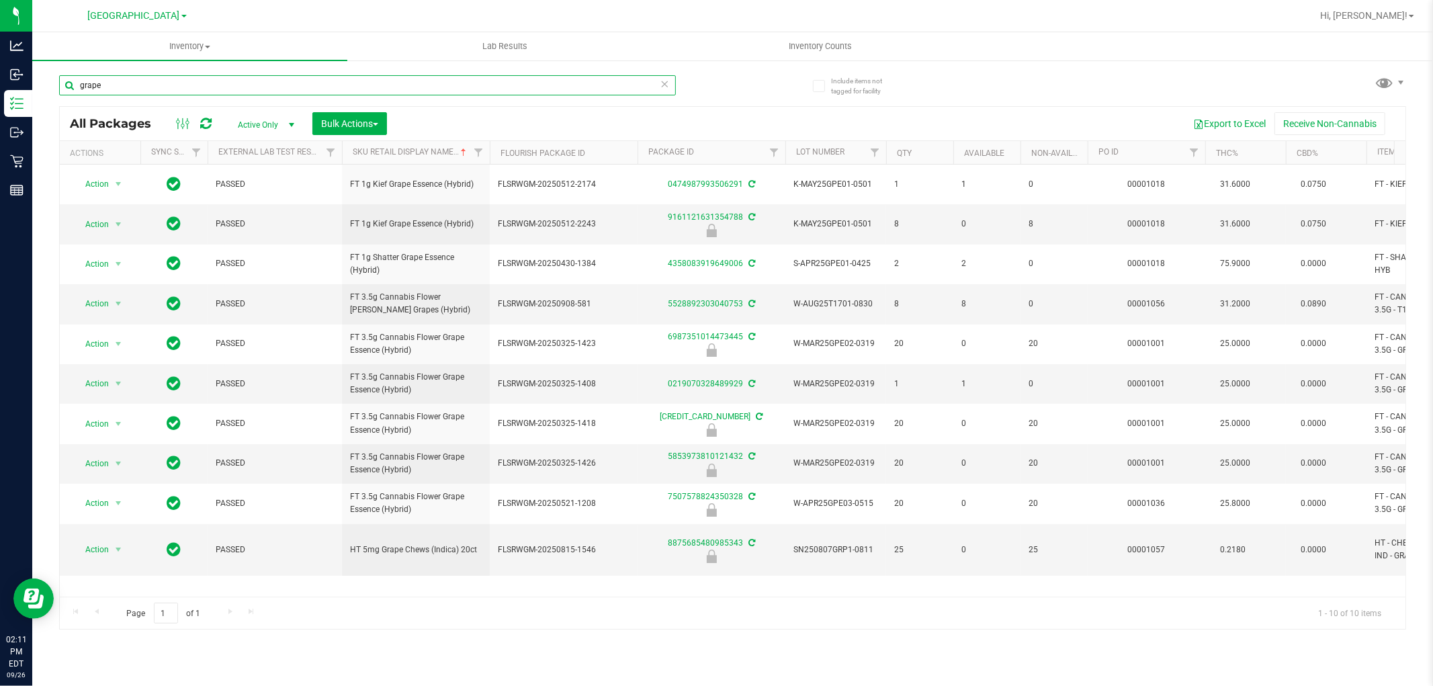
click at [421, 81] on input "grape" at bounding box center [367, 85] width 617 height 20
type input "w"
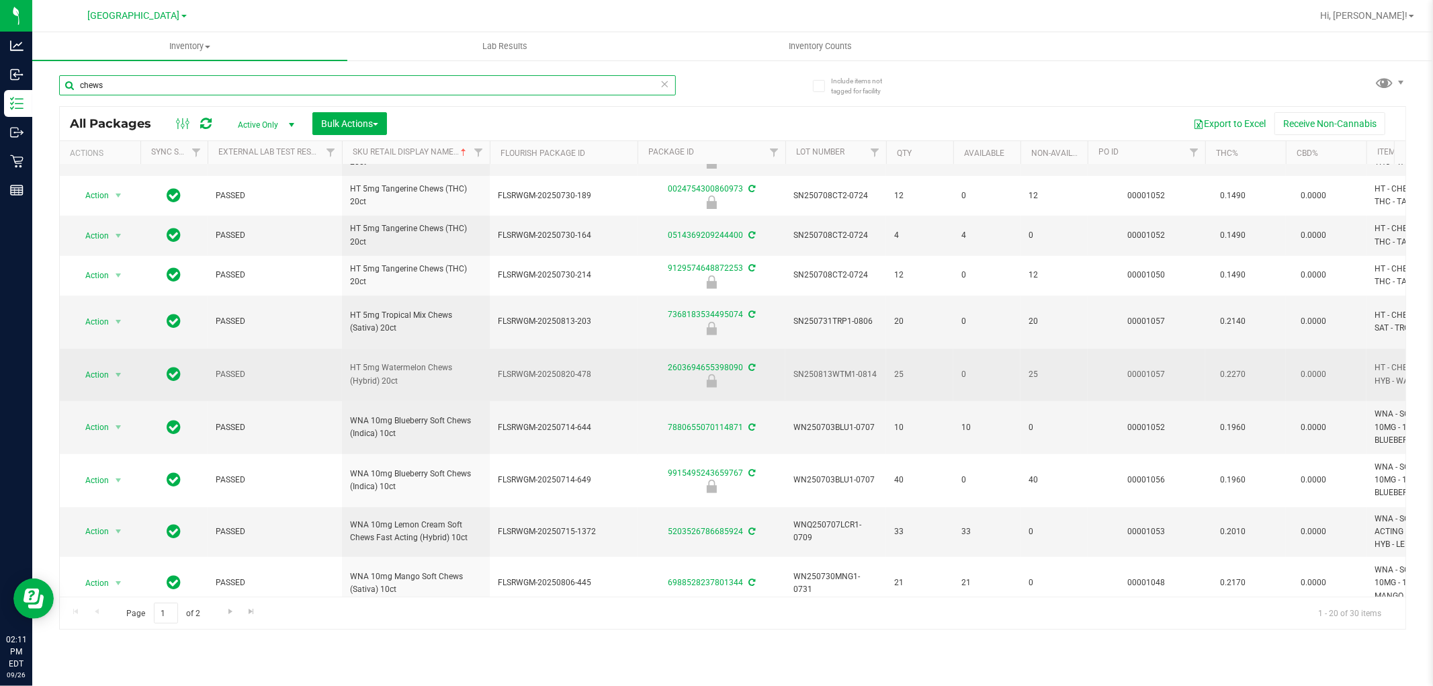
scroll to position [513, 0]
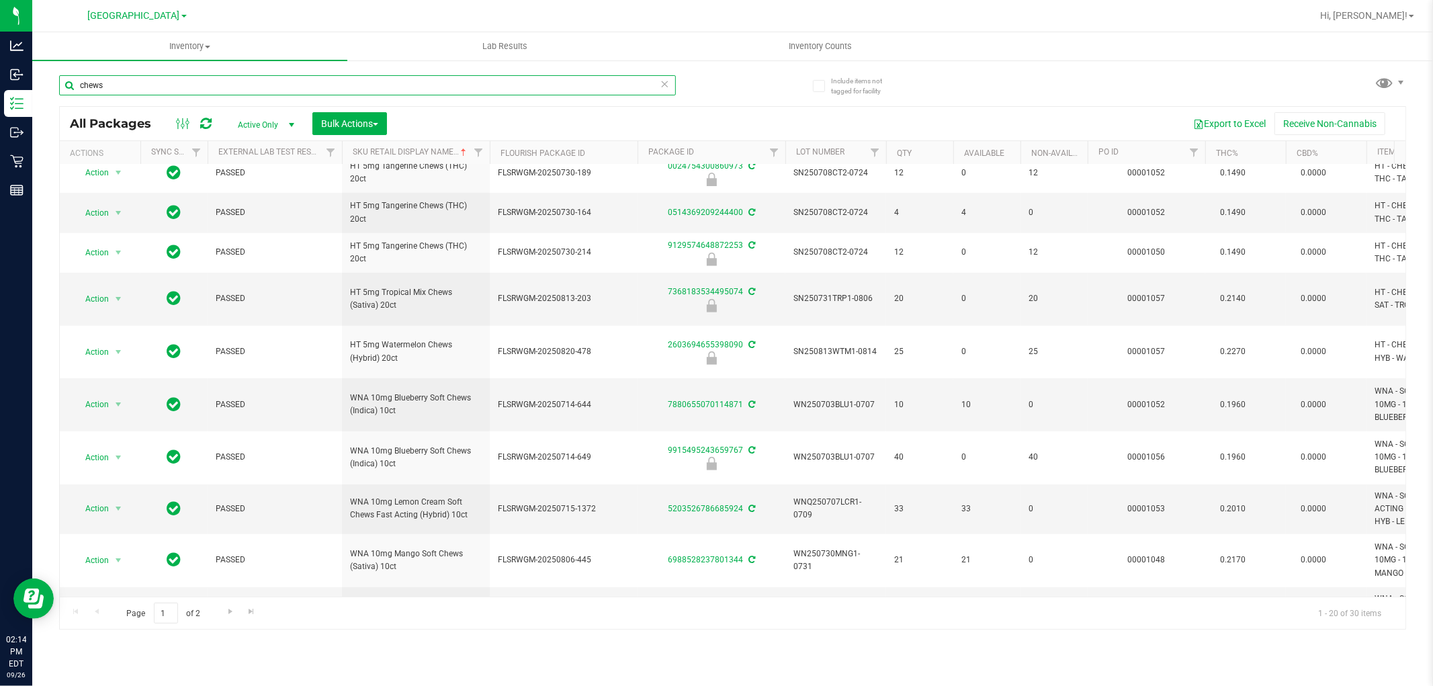
click at [493, 82] on input "chews" at bounding box center [367, 85] width 617 height 20
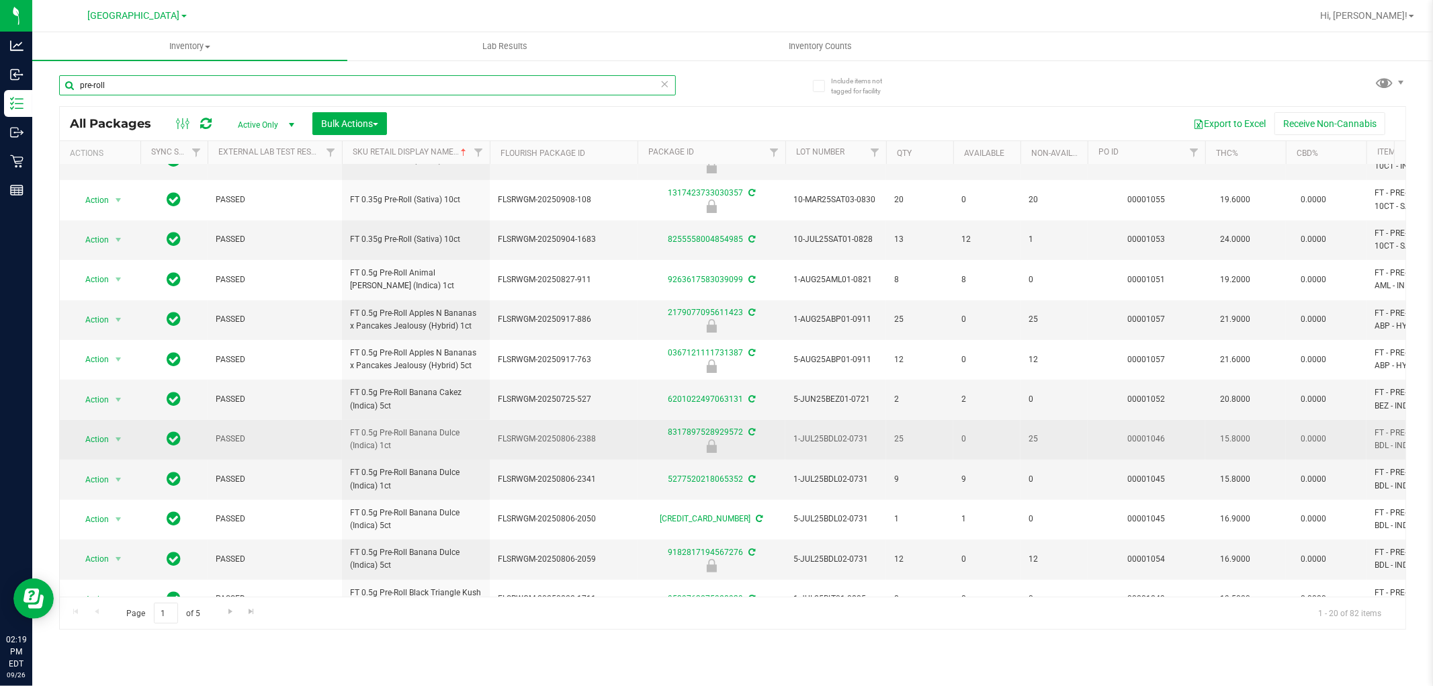
scroll to position [298, 0]
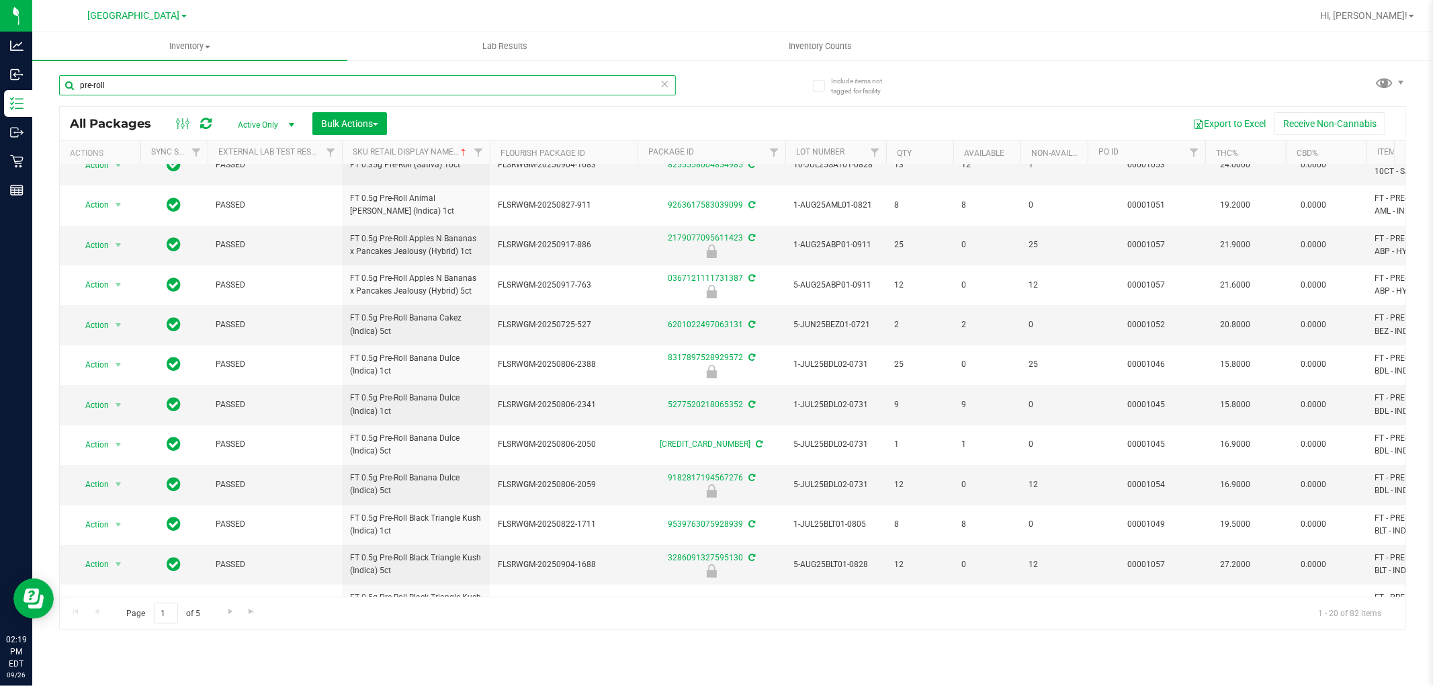
click at [400, 87] on input "pre-roll" at bounding box center [367, 85] width 617 height 20
type input "p"
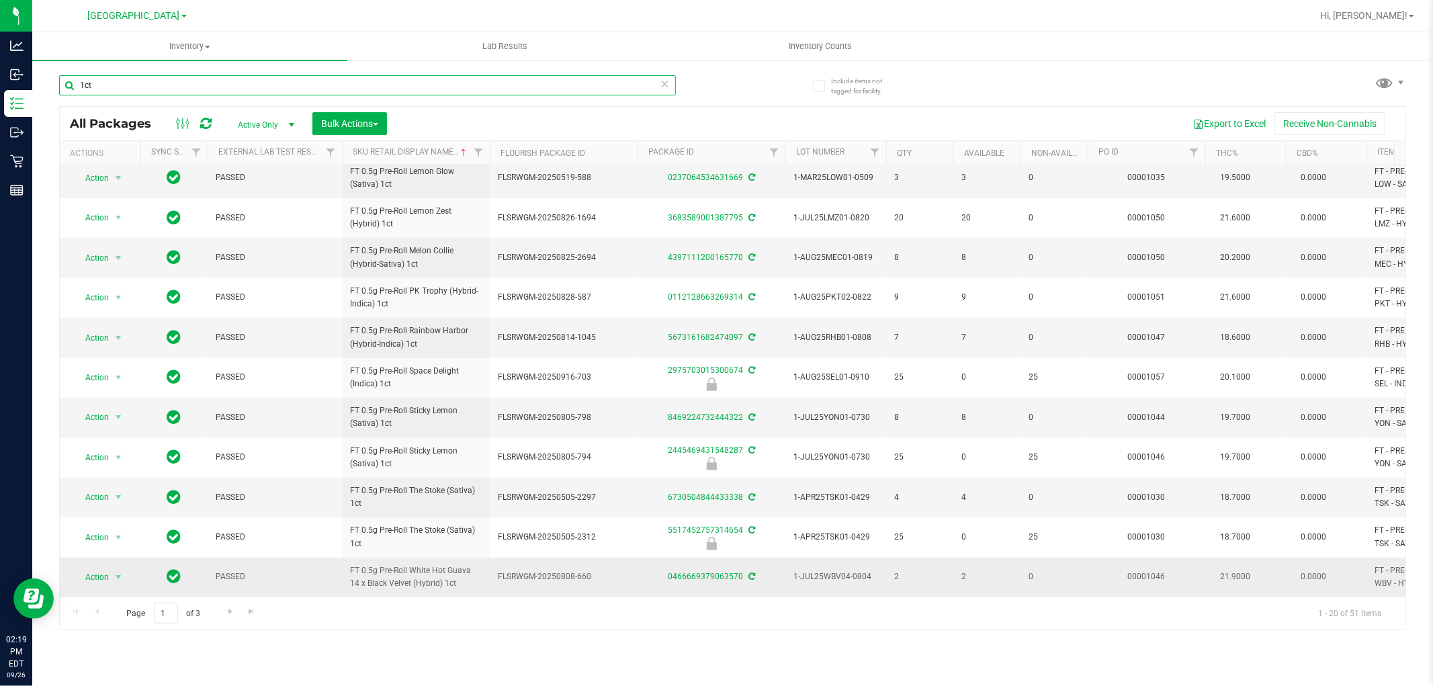
scroll to position [378, 0]
click at [226, 615] on span "Go to the next page" at bounding box center [230, 611] width 11 height 11
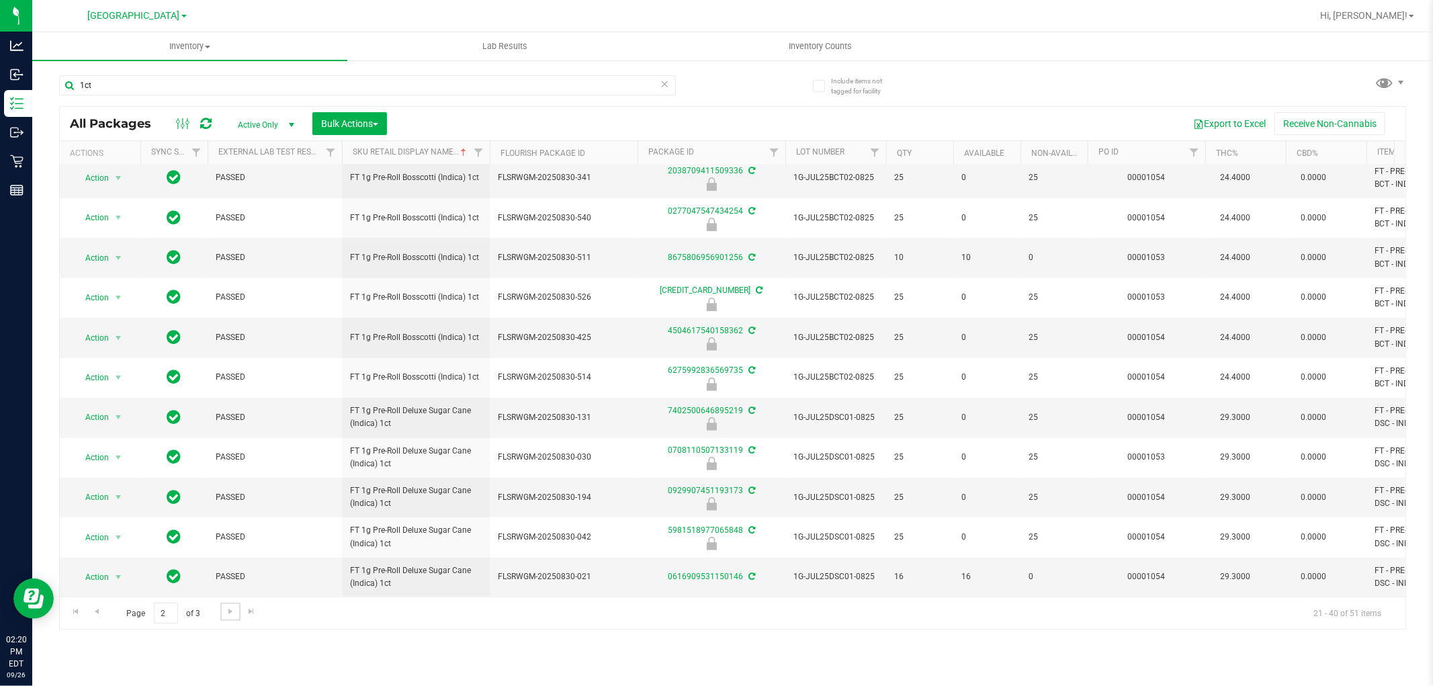
scroll to position [378, 0]
click at [252, 612] on span "Go to the last page" at bounding box center [251, 611] width 11 height 11
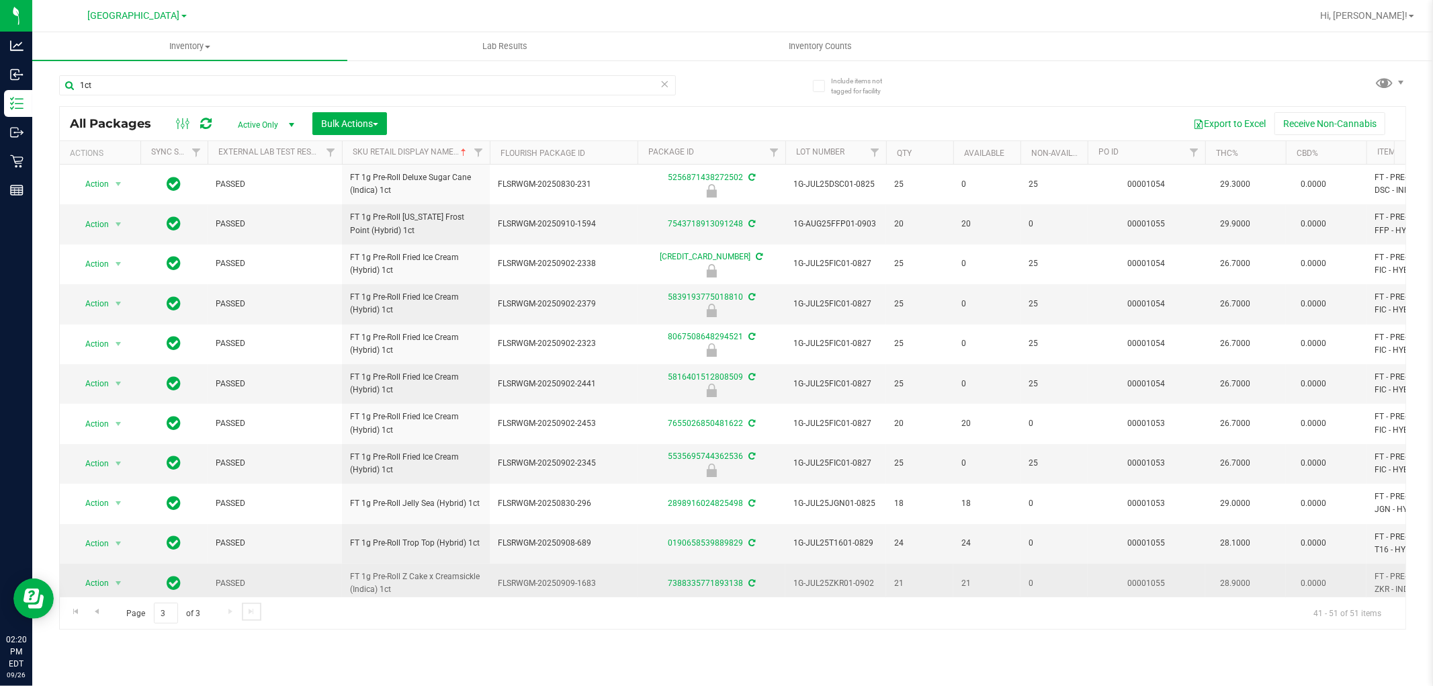
scroll to position [17, 0]
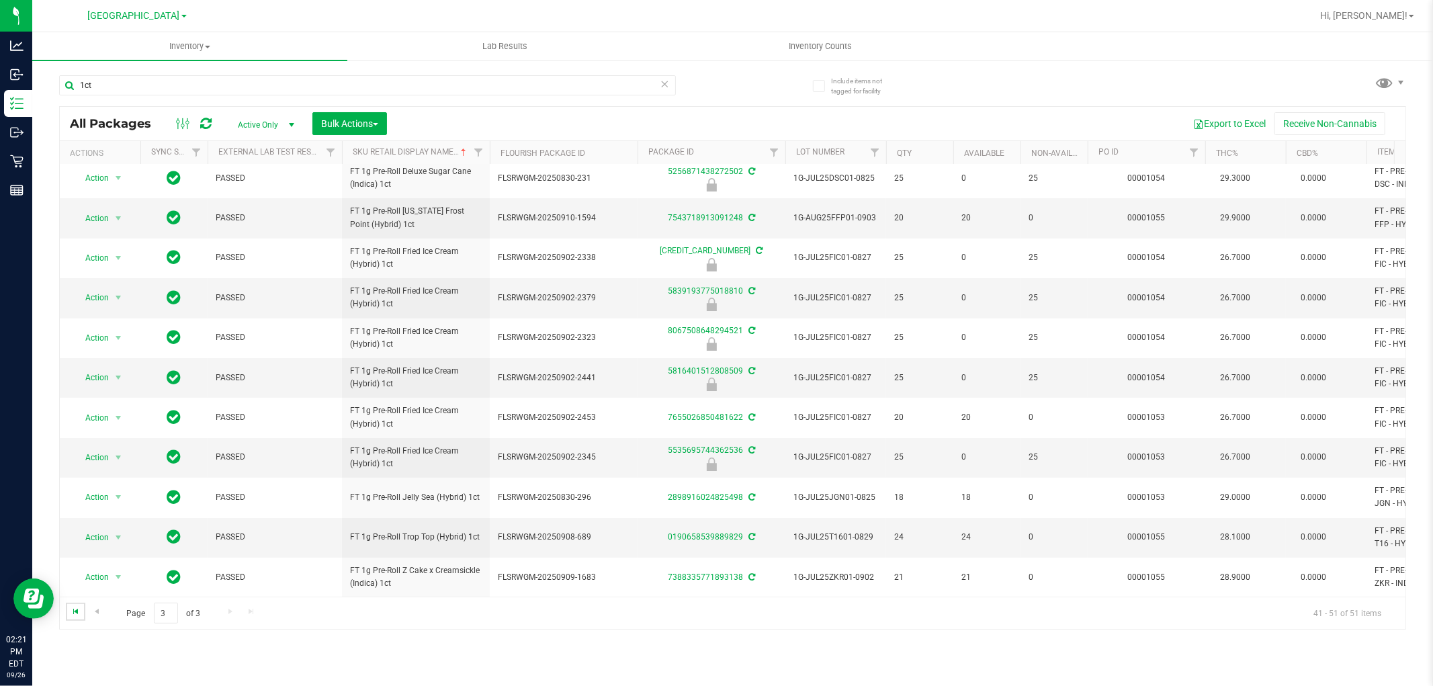
click at [79, 613] on span "Go to the first page" at bounding box center [76, 611] width 11 height 11
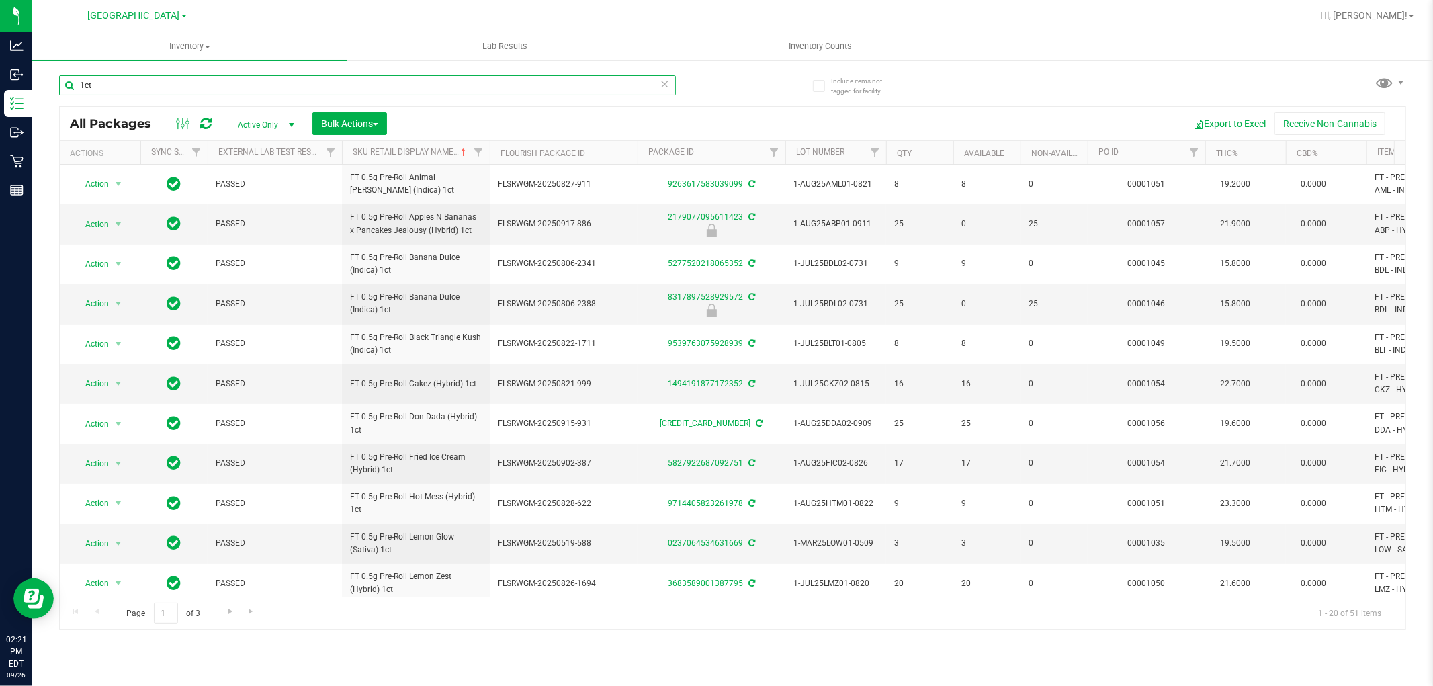
click at [214, 90] on input "1ct" at bounding box center [367, 85] width 617 height 20
click at [587, 85] on input "5ct" at bounding box center [367, 85] width 617 height 20
type input "cdt"
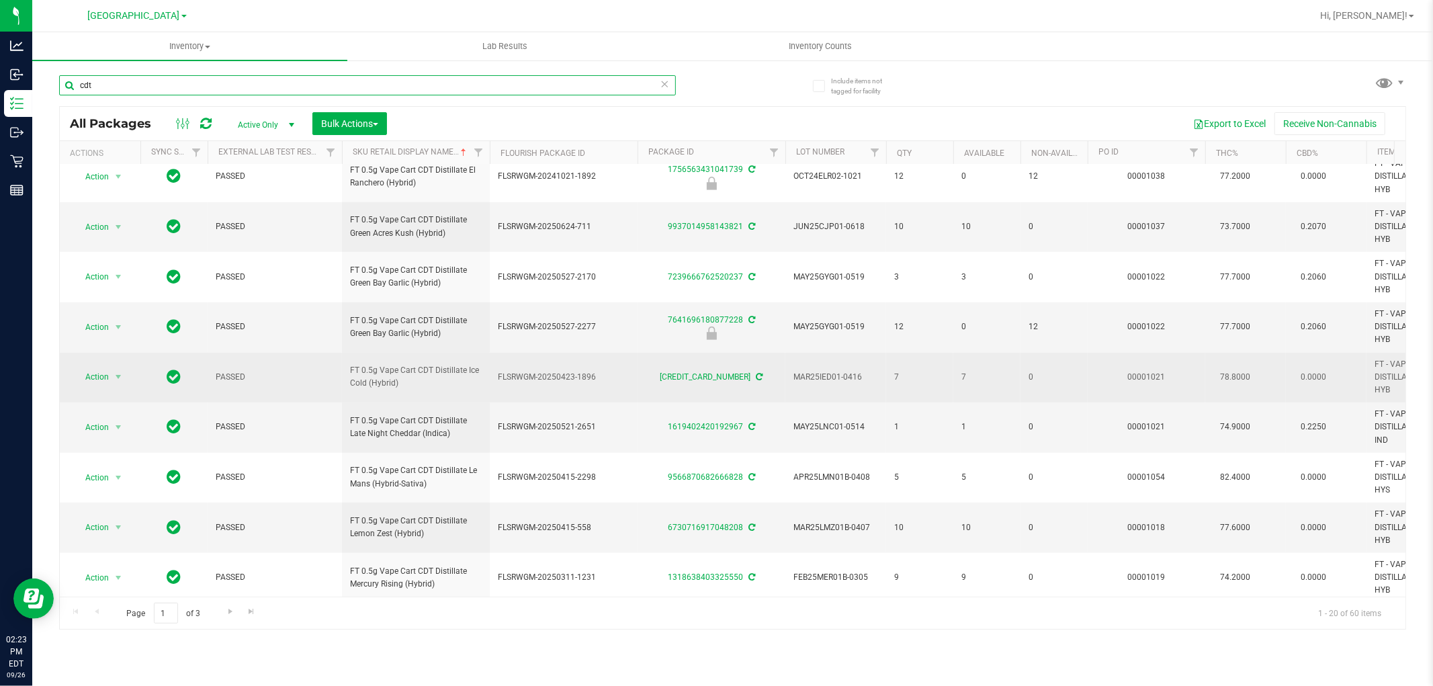
scroll to position [581, 0]
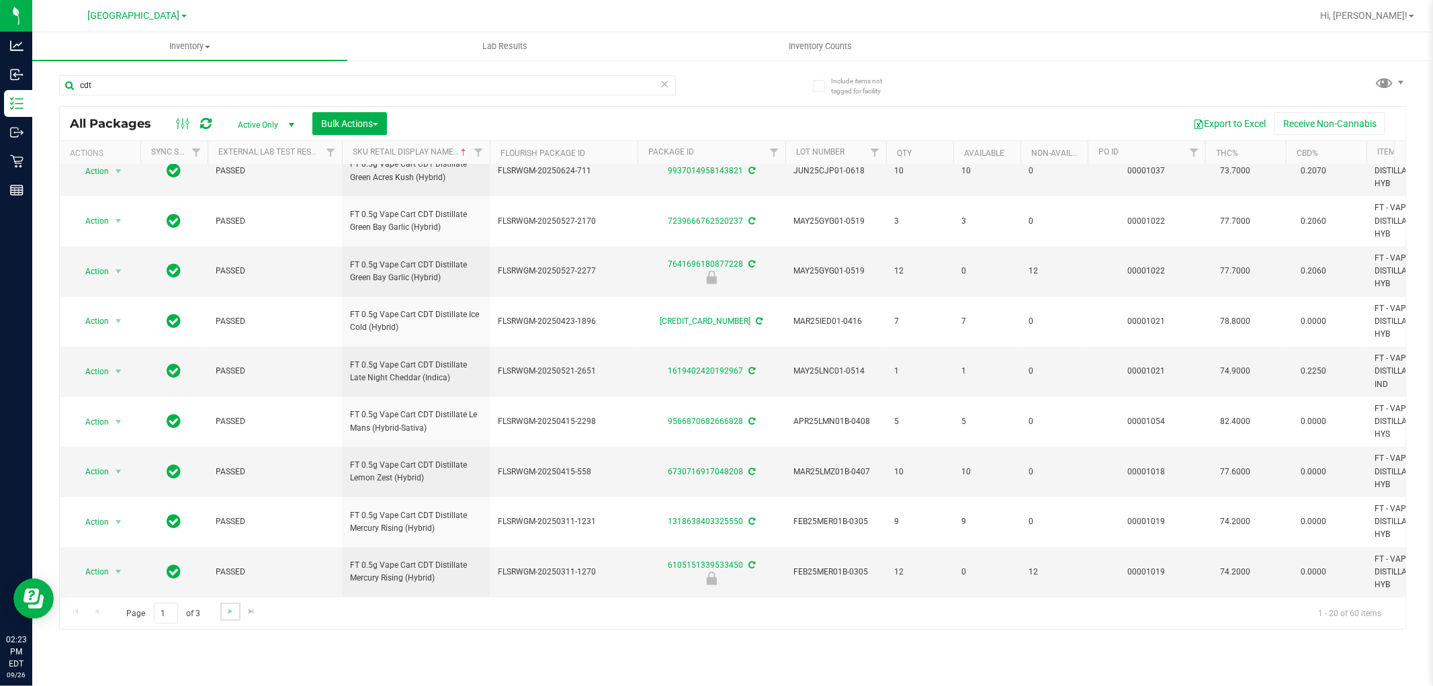
click at [223, 617] on link "Go to the next page" at bounding box center [229, 612] width 19 height 18
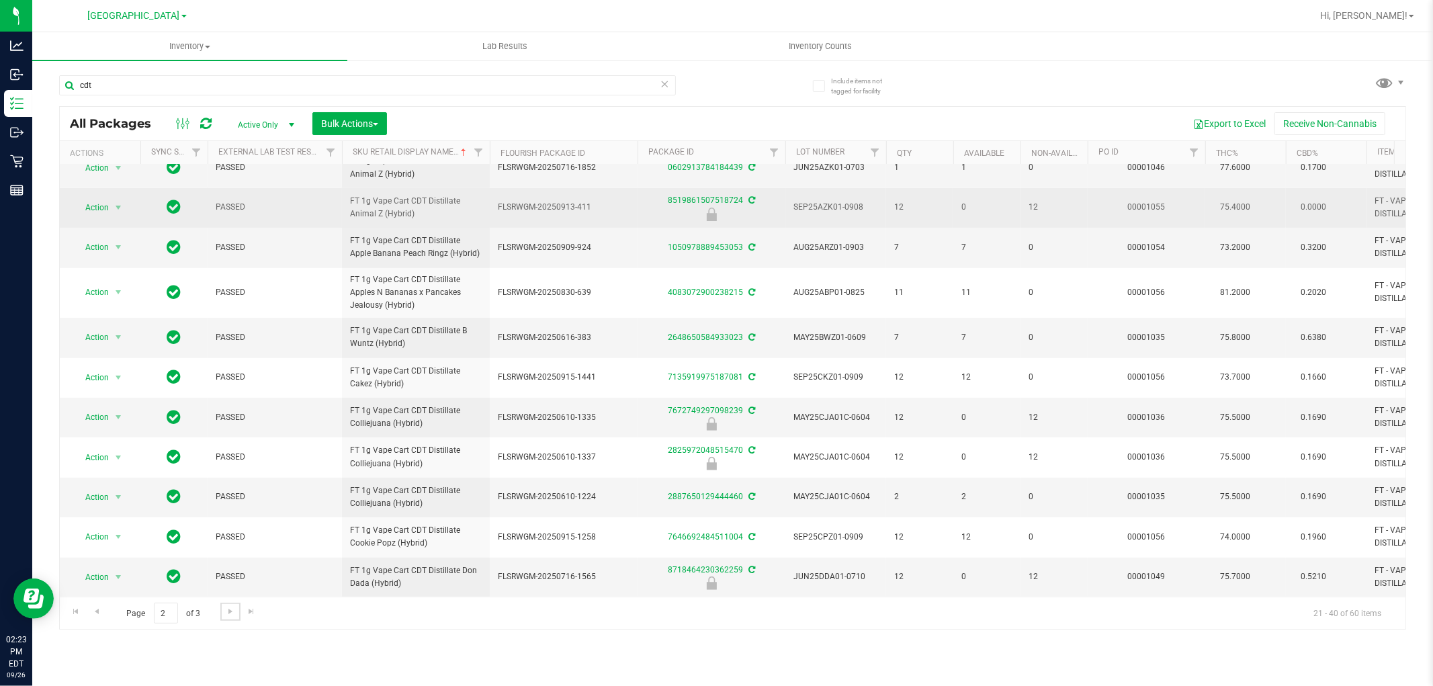
scroll to position [489, 0]
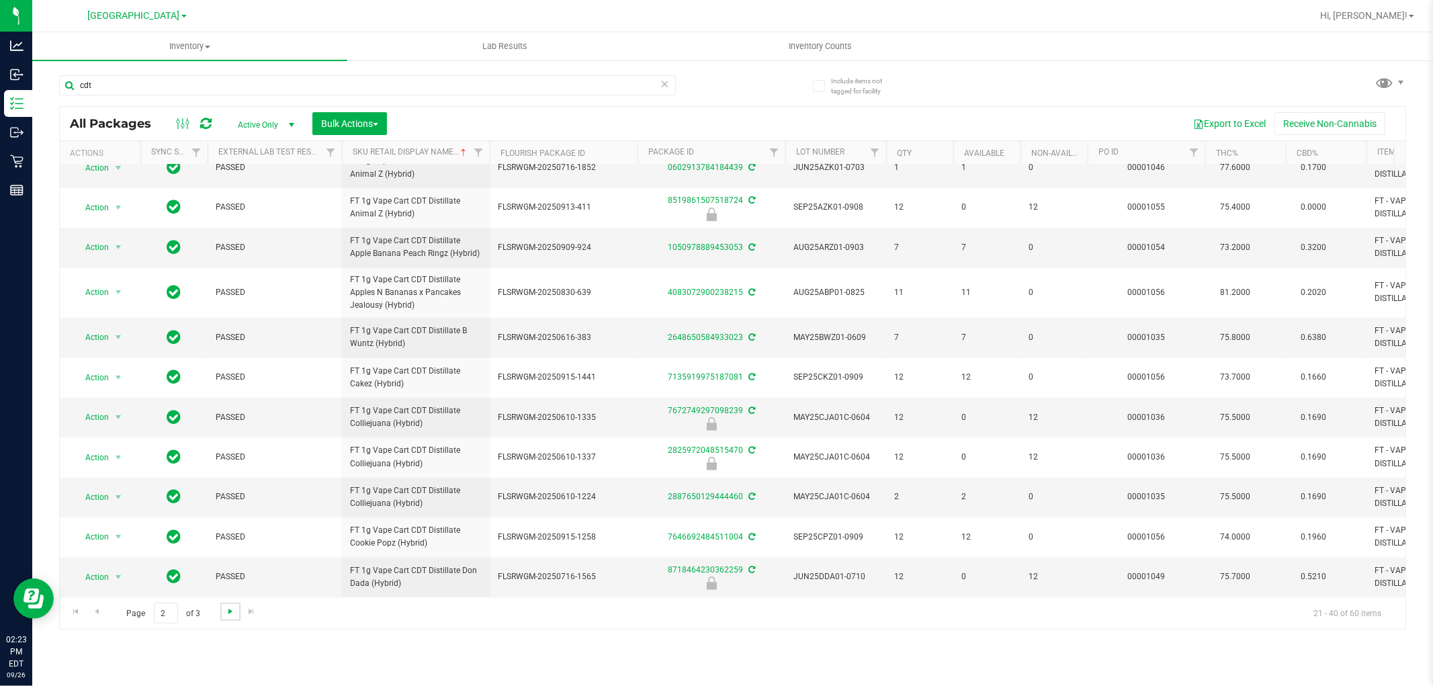
click at [225, 614] on span "Go to the next page" at bounding box center [230, 611] width 11 height 11
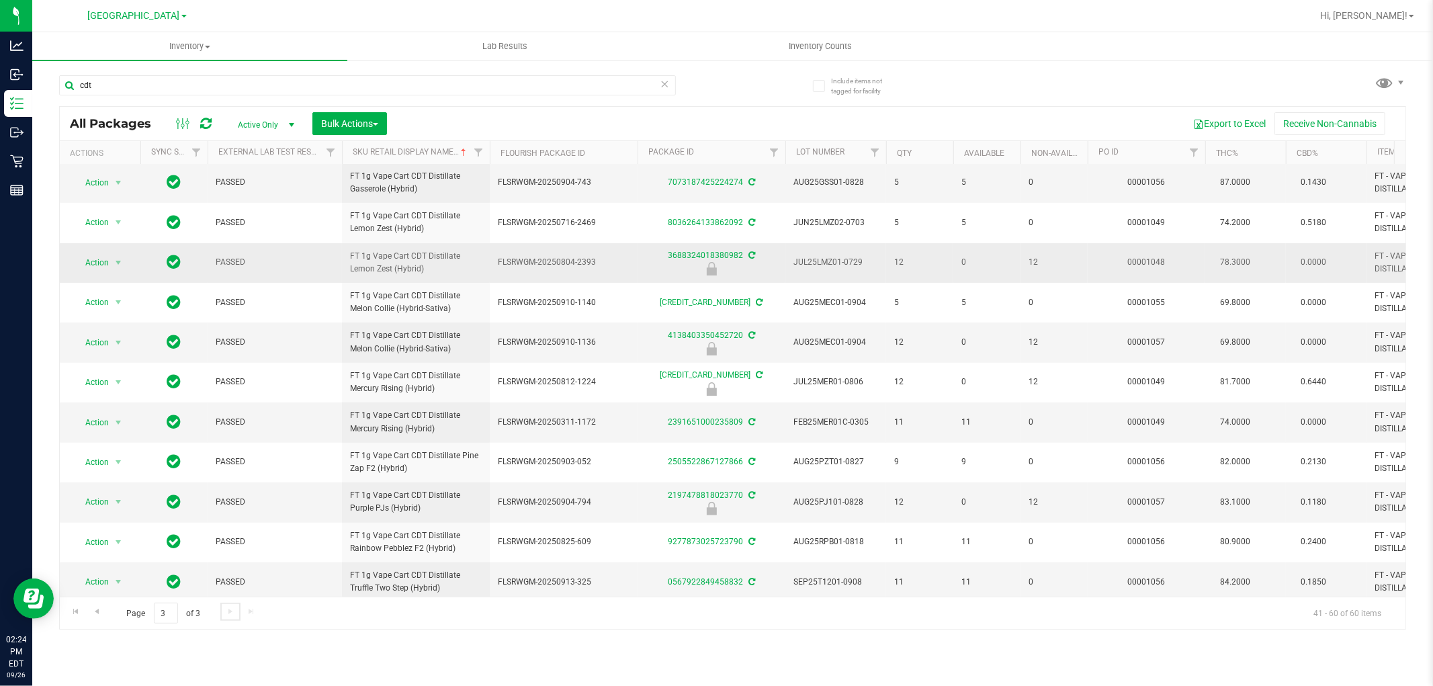
scroll to position [11, 0]
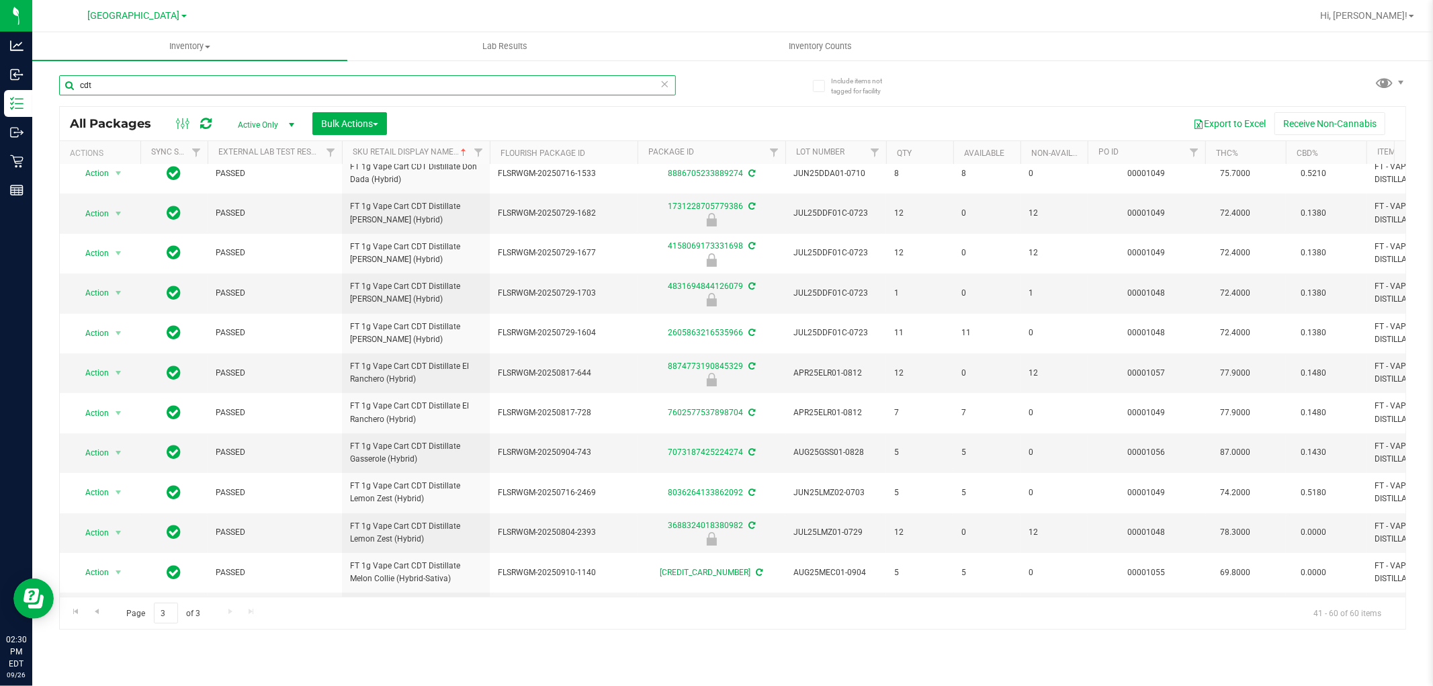
click at [264, 88] on input "cdt" at bounding box center [367, 85] width 617 height 20
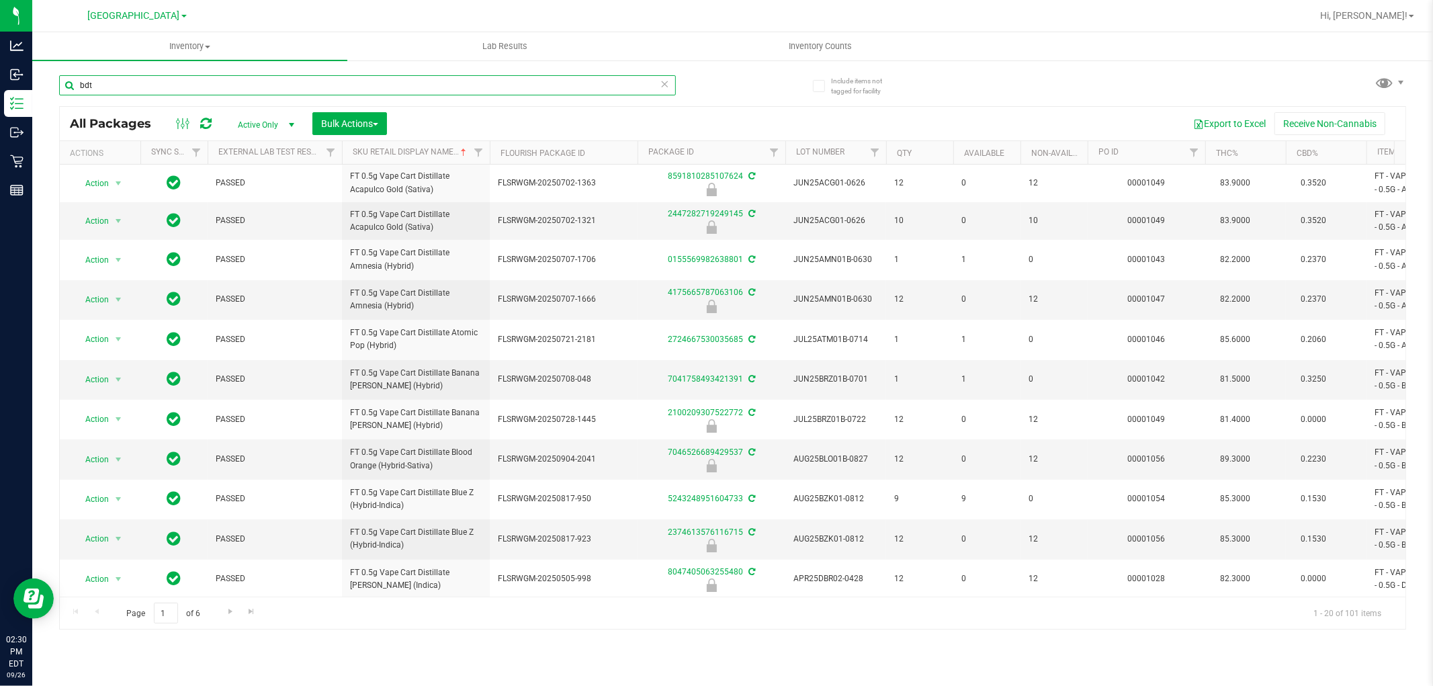
click at [267, 82] on input "bdt" at bounding box center [367, 85] width 617 height 20
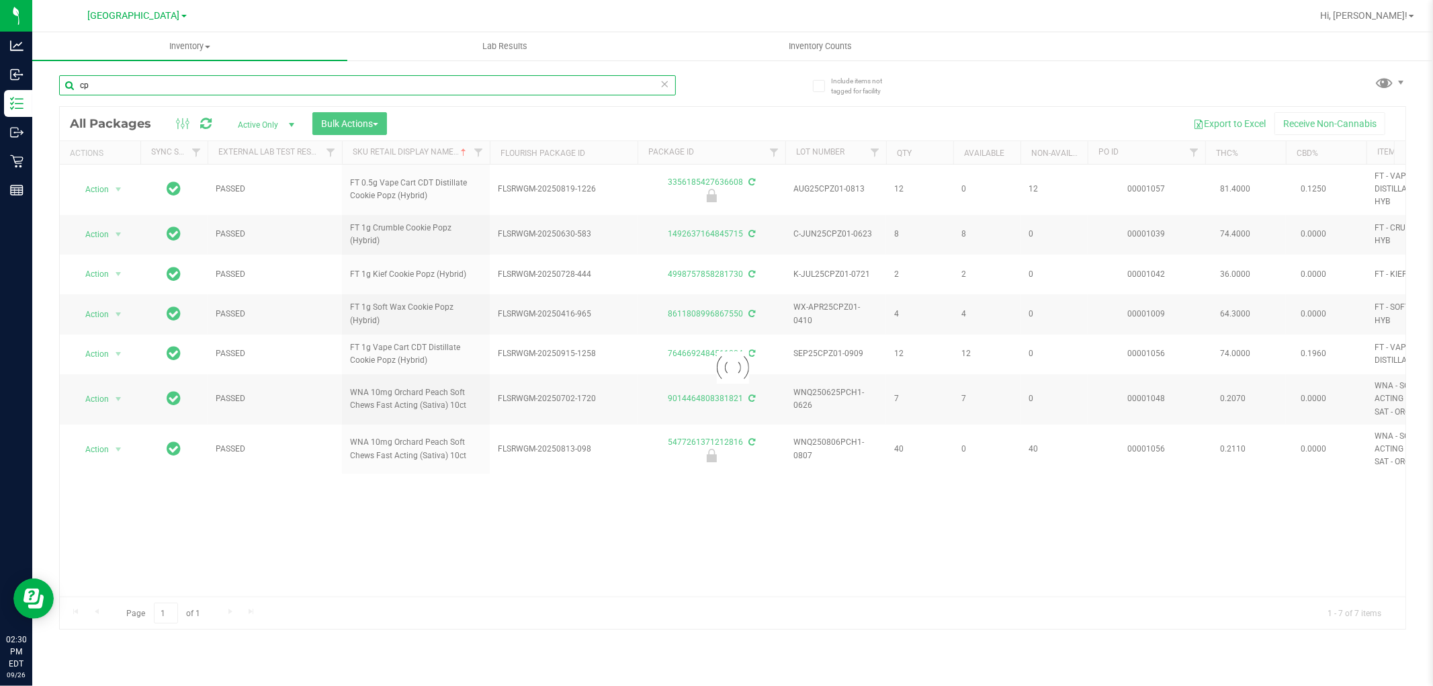
click at [269, 81] on input "cp" at bounding box center [367, 85] width 617 height 20
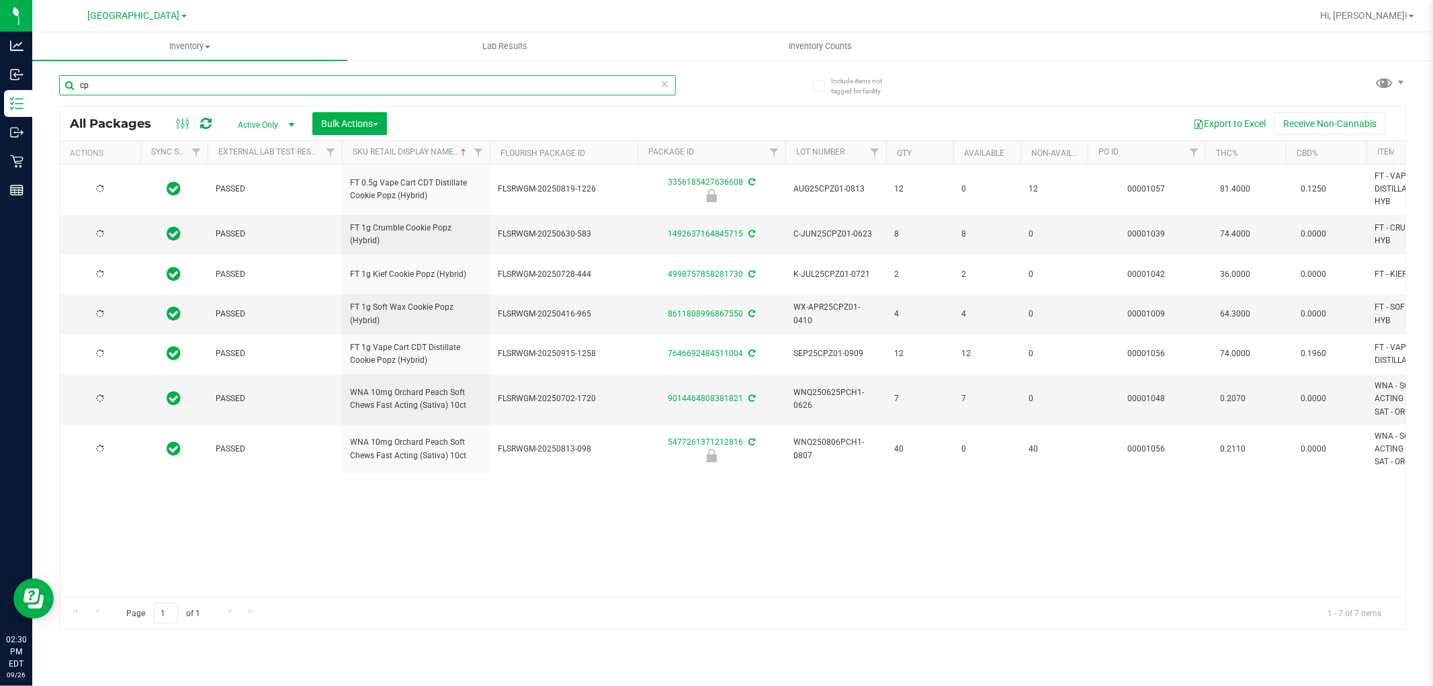
type input "cpz"
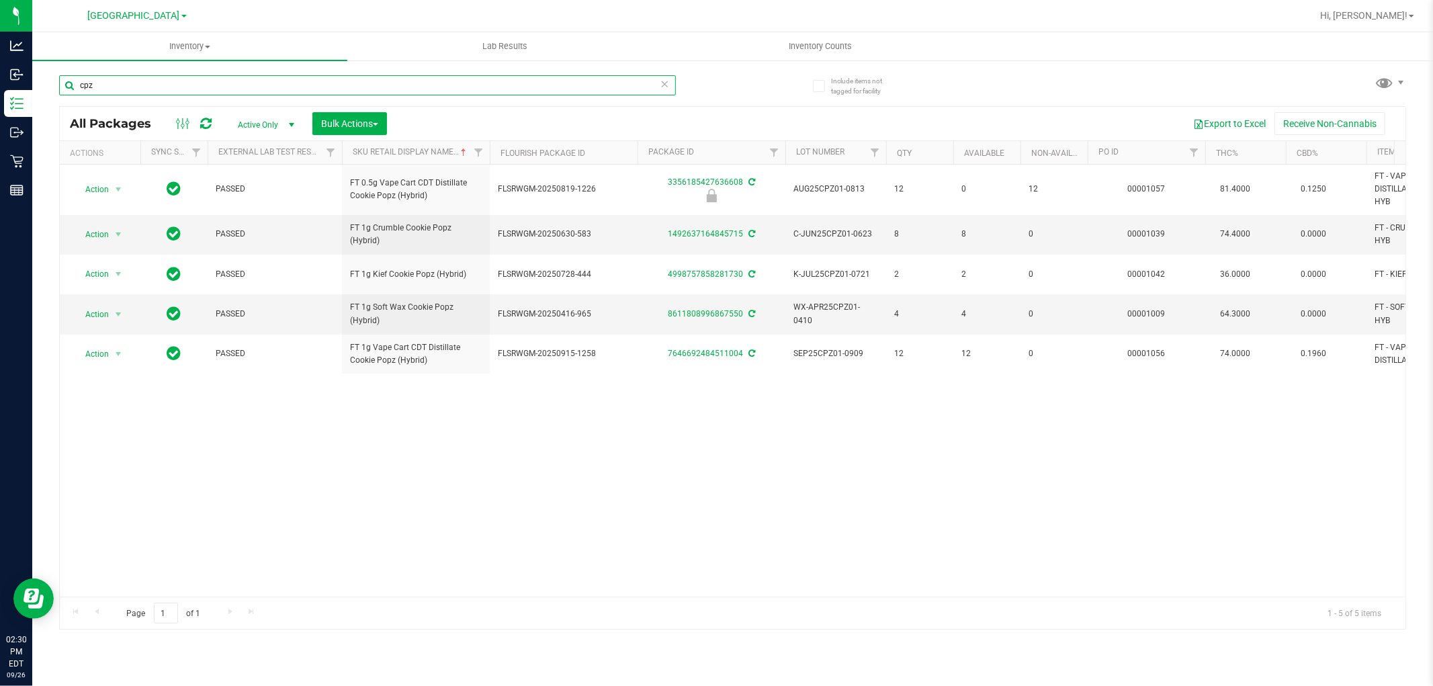
click at [478, 84] on input "cpz" at bounding box center [367, 85] width 617 height 20
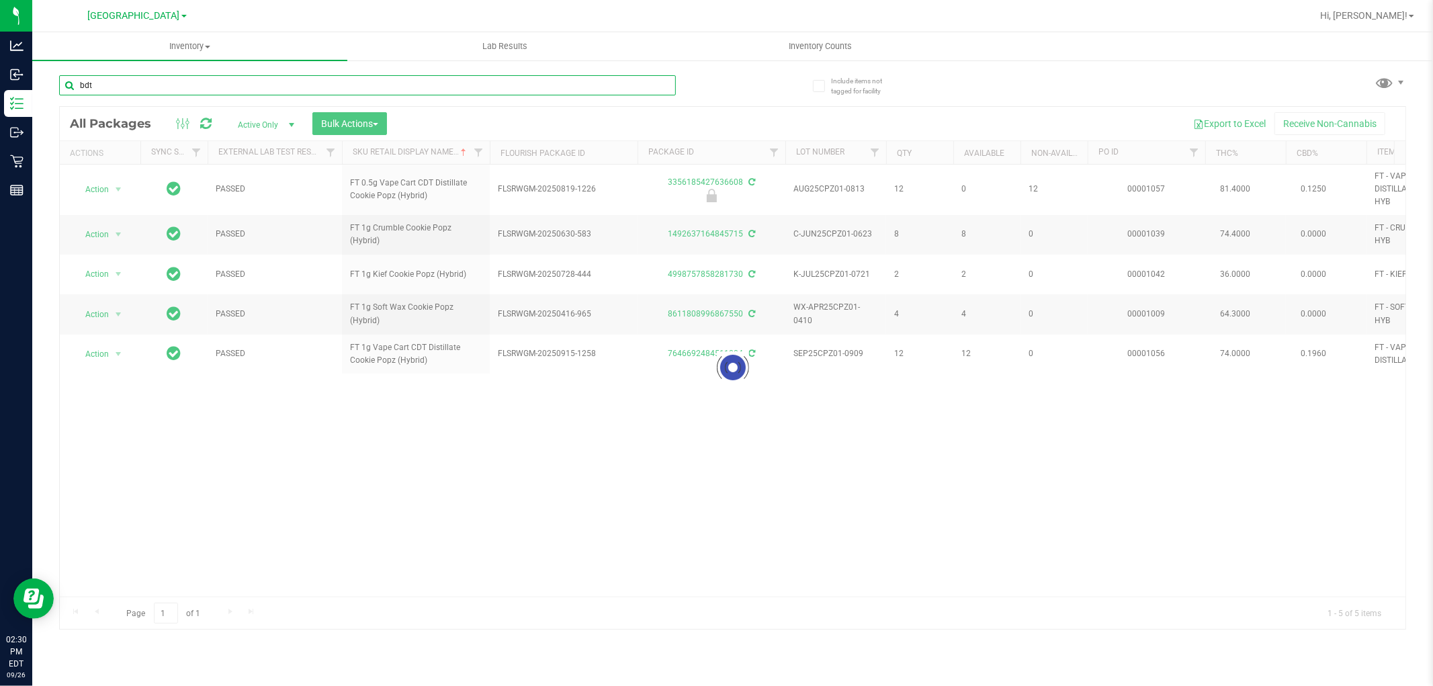
type input "bdt"
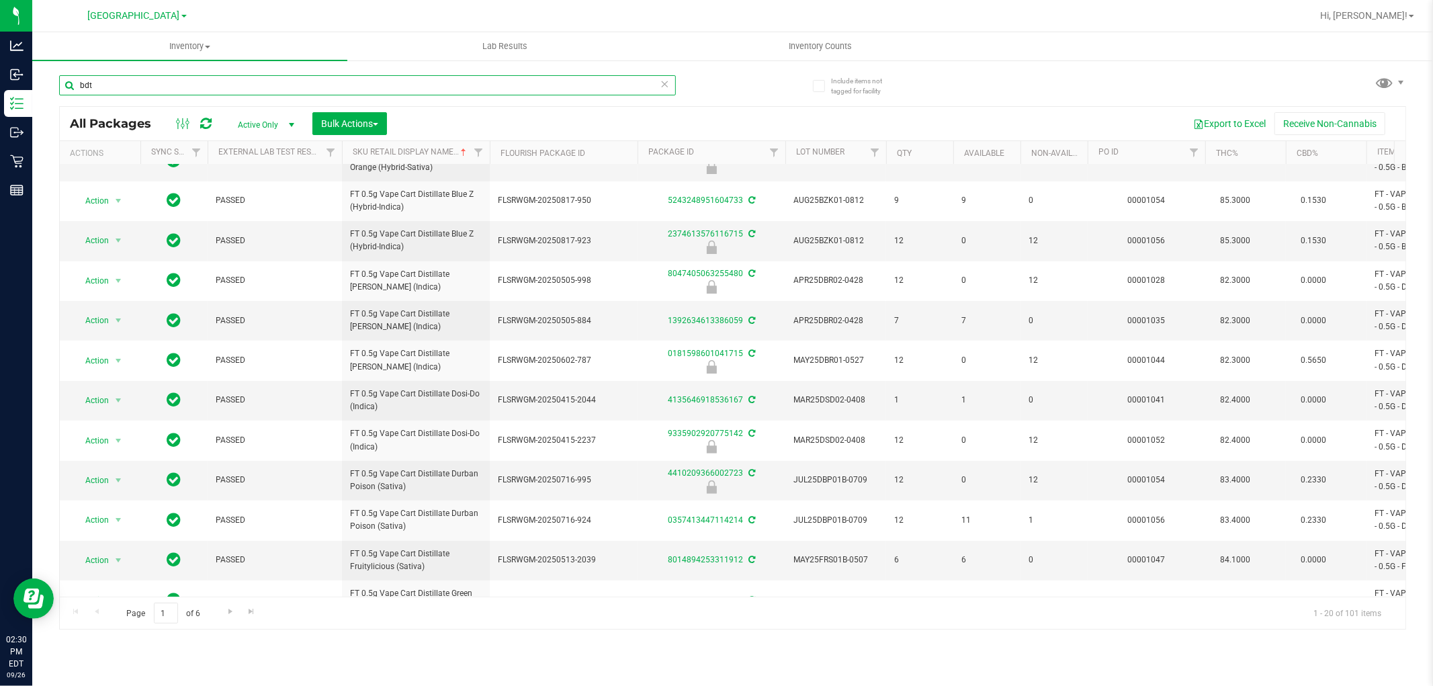
scroll to position [373, 0]
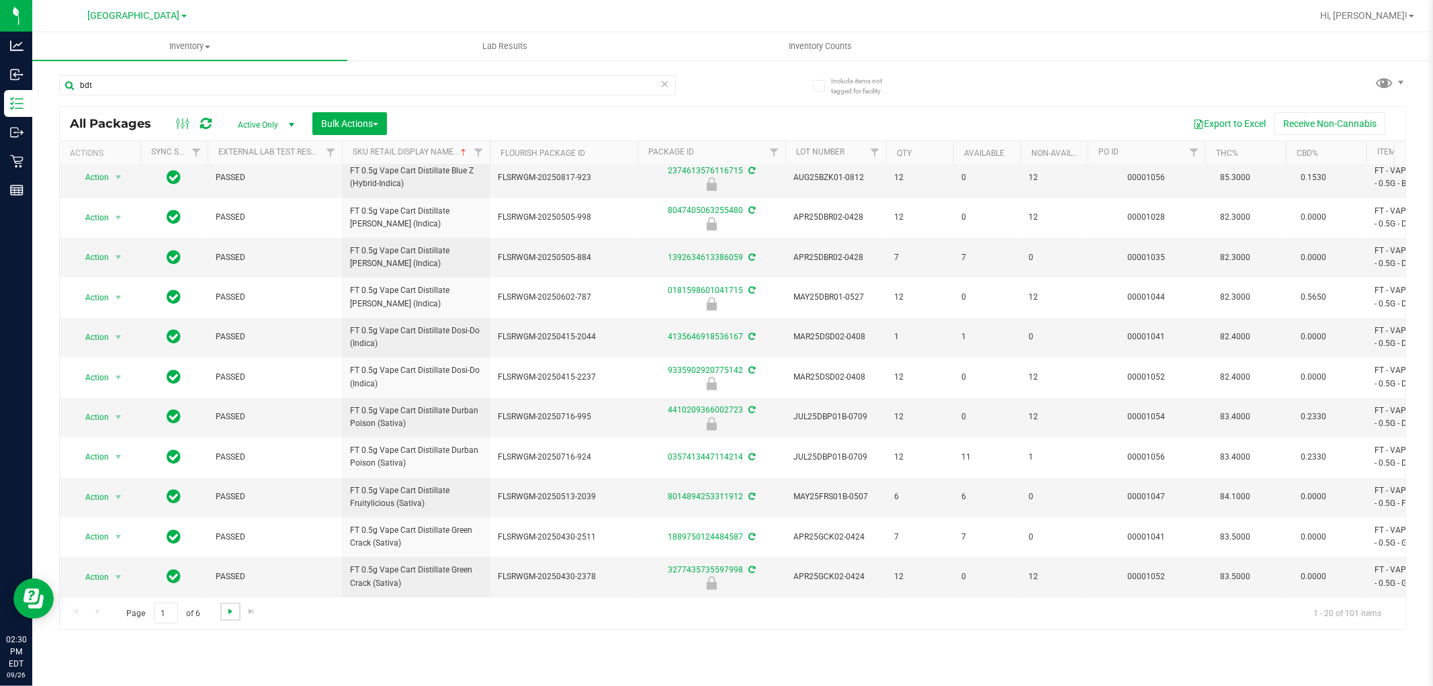
click at [225, 608] on span "Go to the next page" at bounding box center [230, 611] width 11 height 11
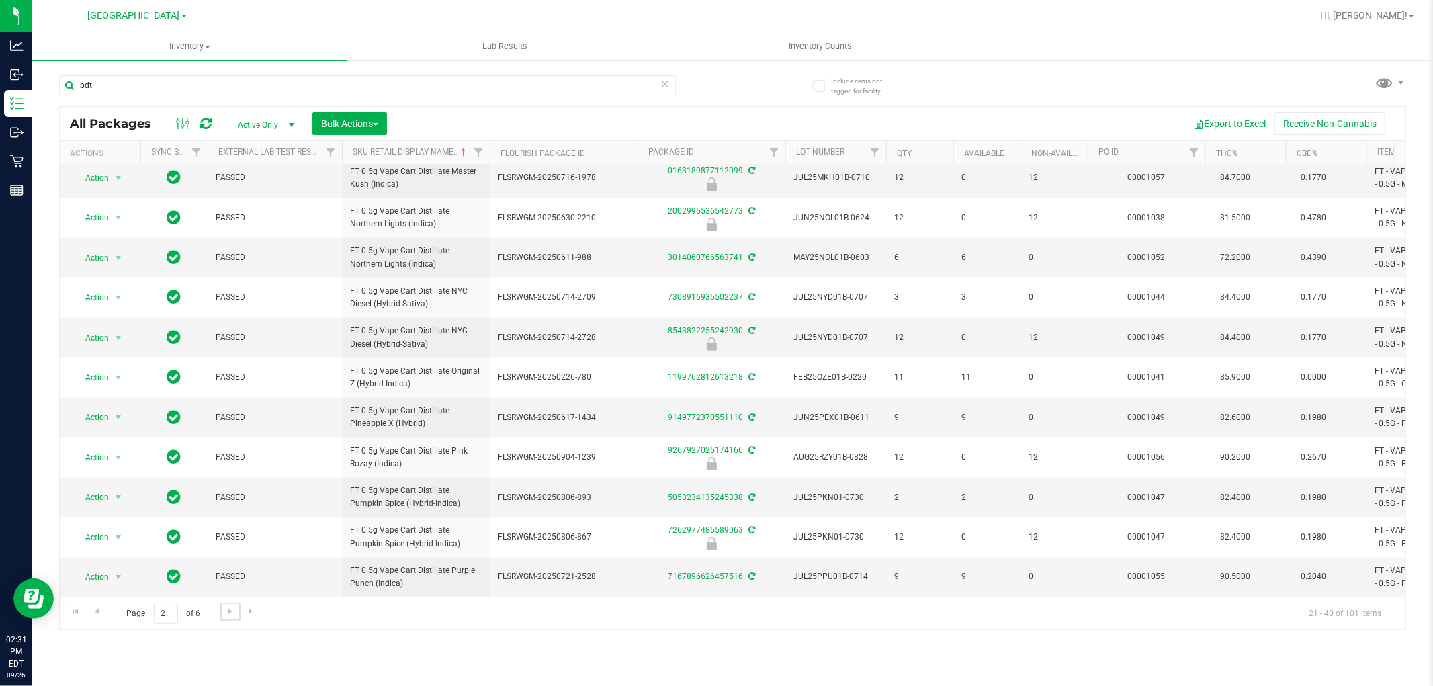
scroll to position [378, 0]
click at [230, 611] on span "Go to the next page" at bounding box center [230, 611] width 11 height 11
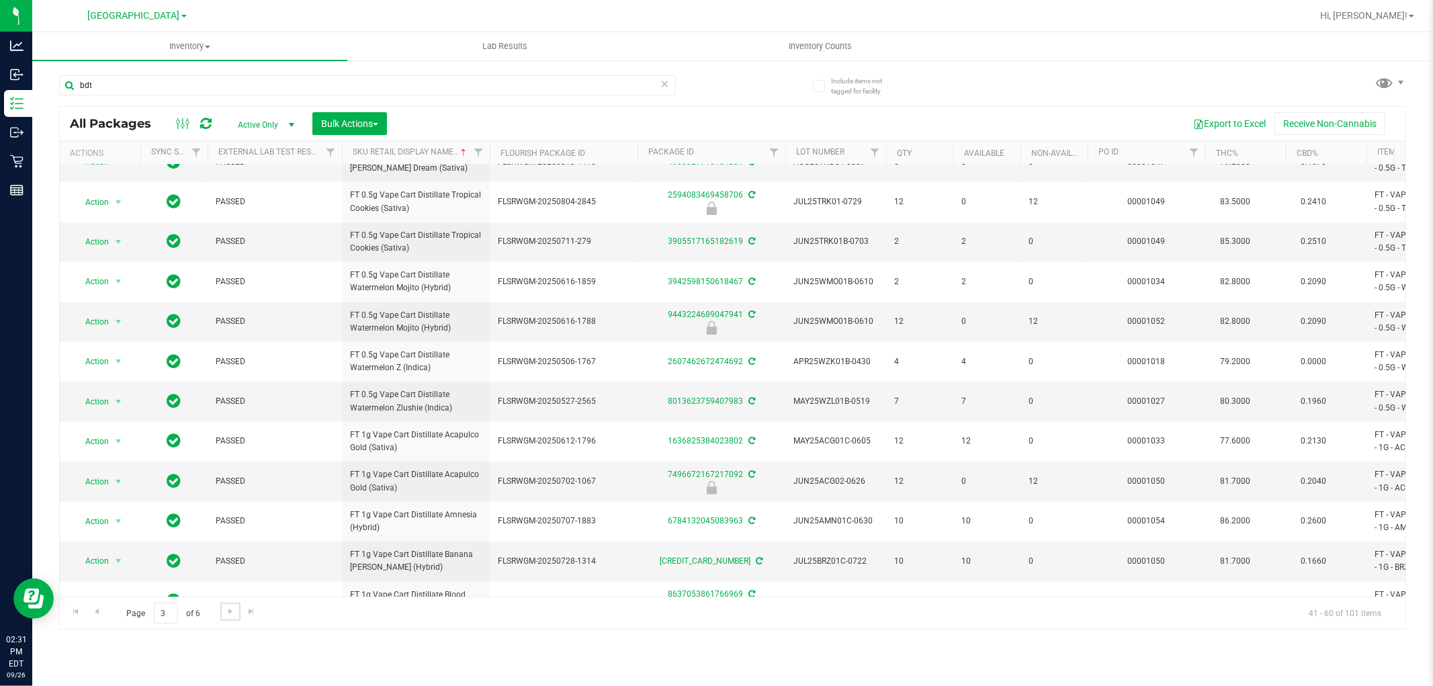
scroll to position [373, 0]
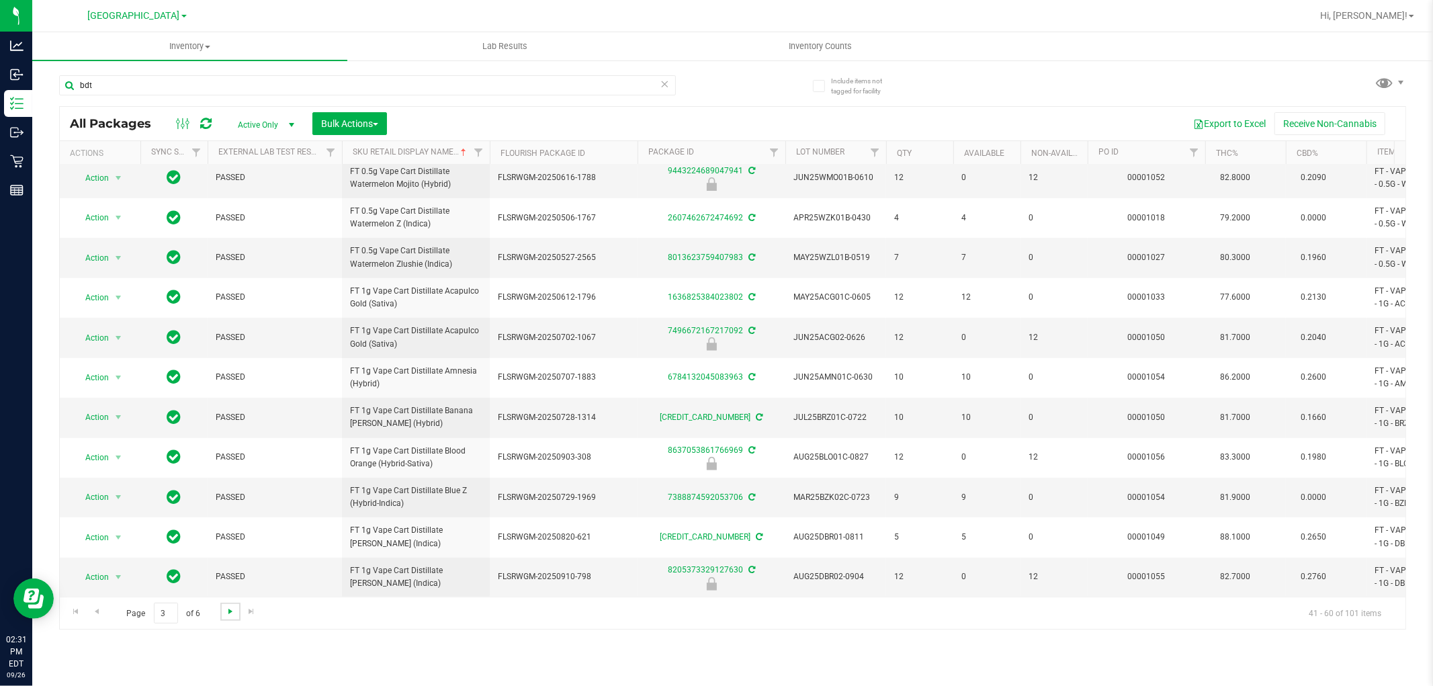
click at [233, 609] on span "Go to the next page" at bounding box center [230, 611] width 11 height 11
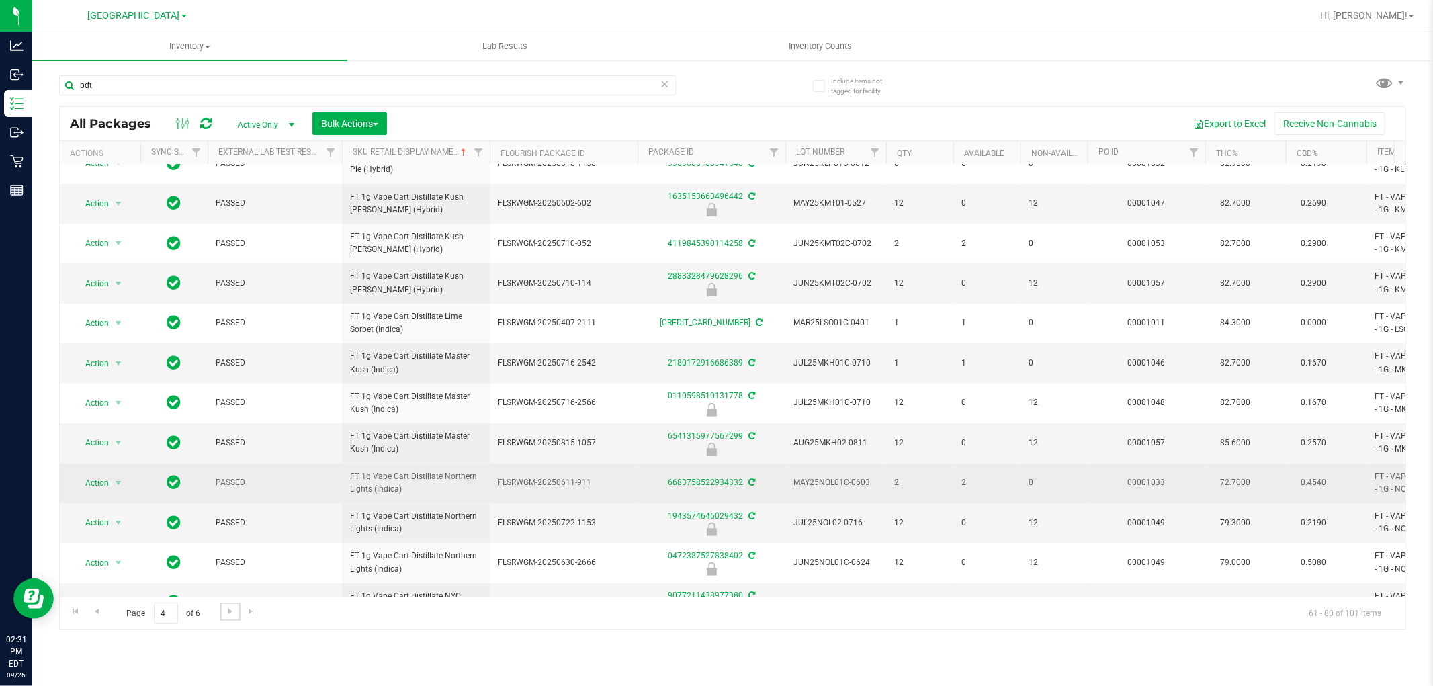
scroll to position [378, 0]
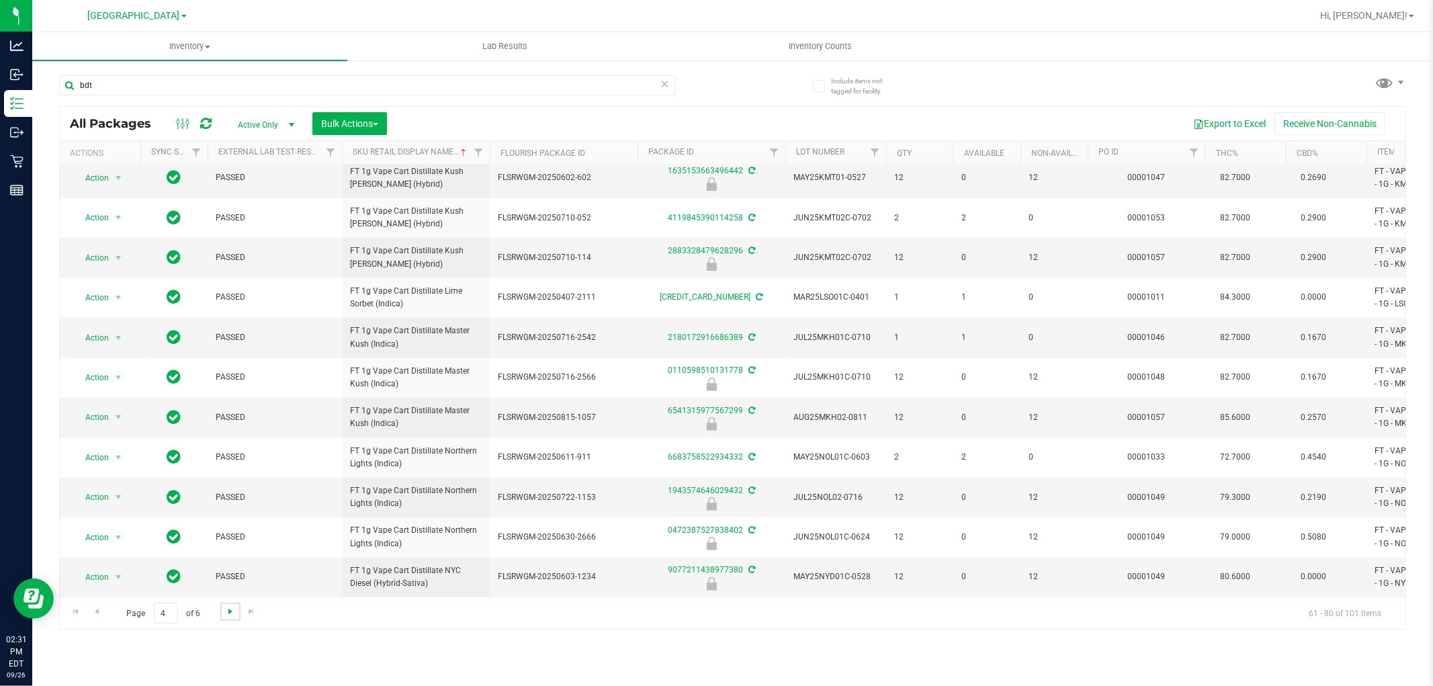
click at [234, 610] on span "Go to the next page" at bounding box center [230, 611] width 11 height 11
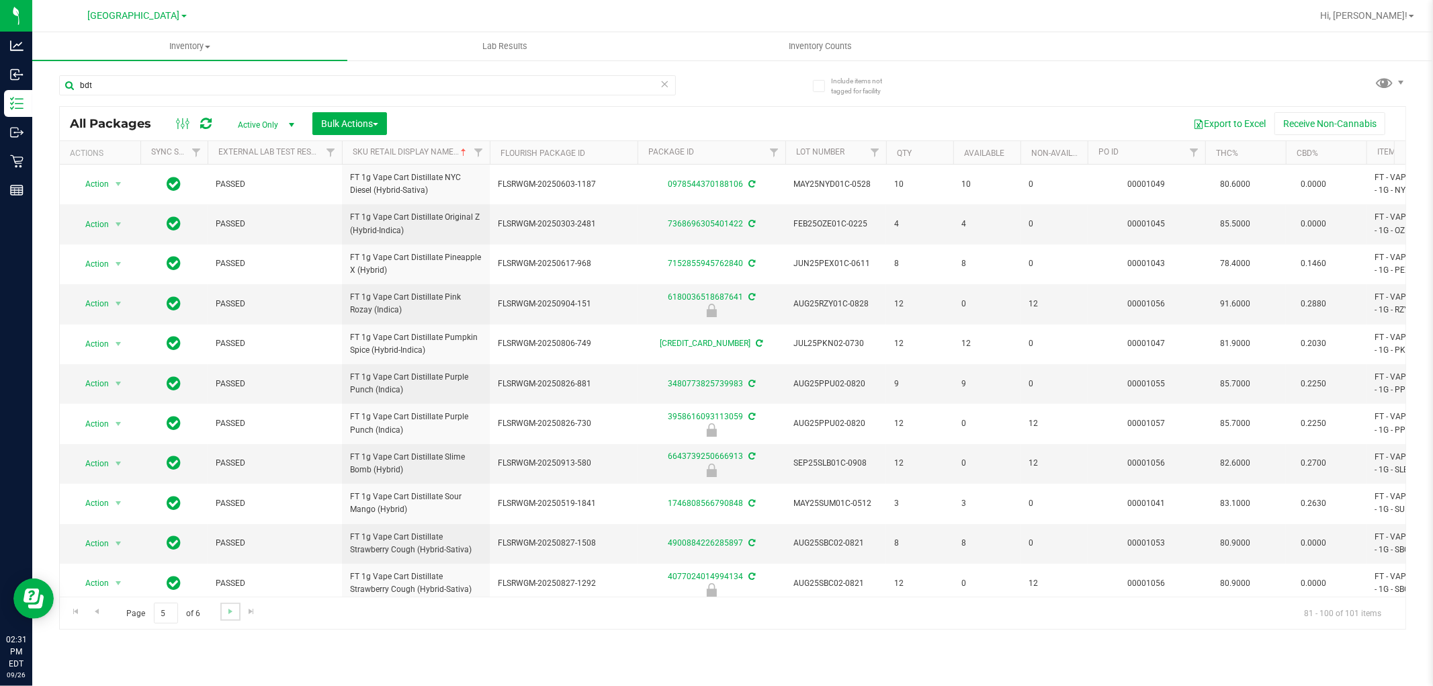
click at [236, 614] on link "Go to the next page" at bounding box center [229, 612] width 19 height 18
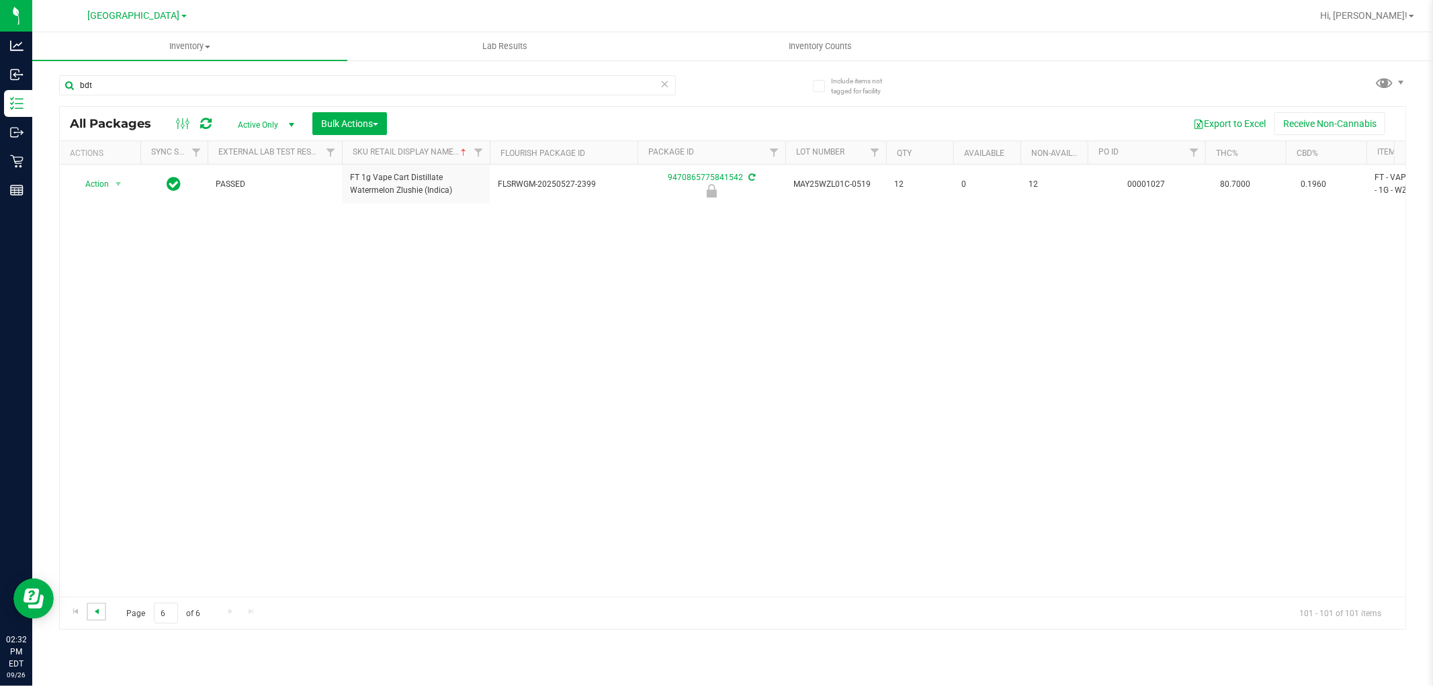
click at [99, 608] on span "Go to the previous page" at bounding box center [96, 611] width 11 height 11
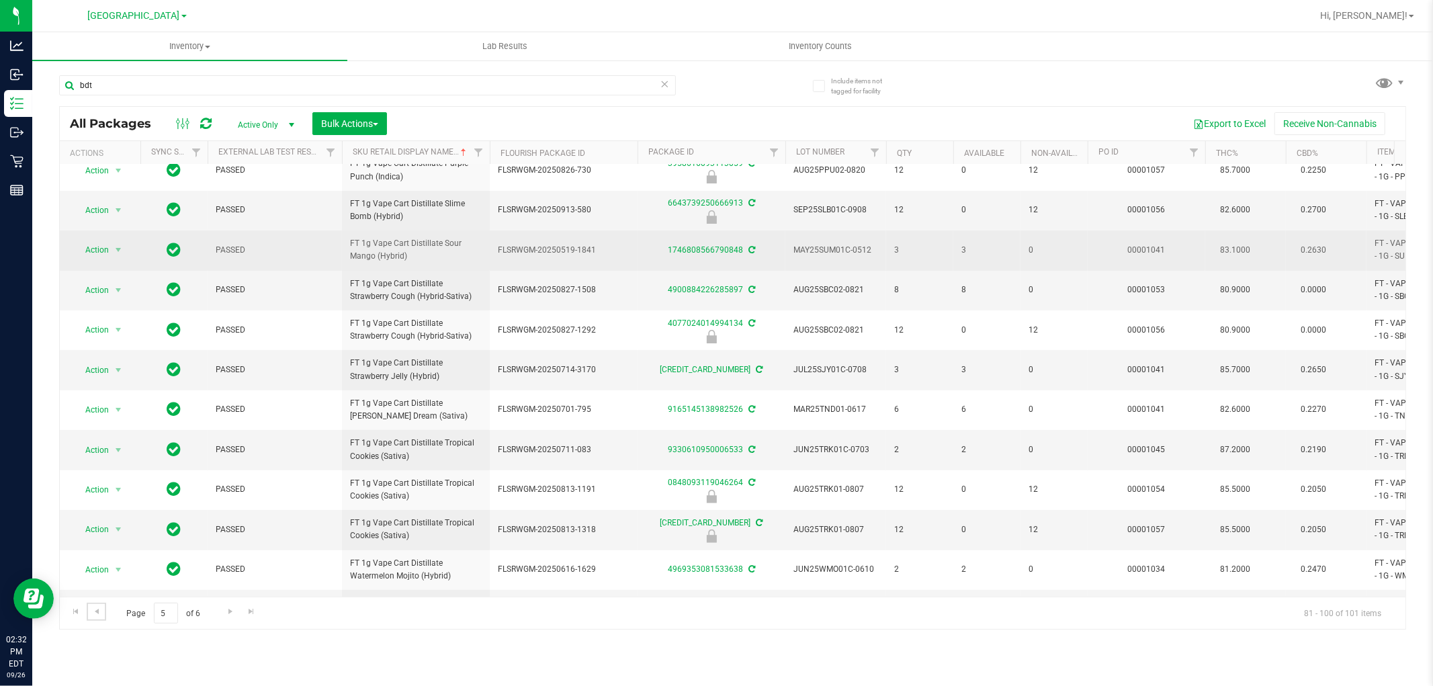
scroll to position [298, 0]
